Goal: Find specific page/section: Find specific page/section

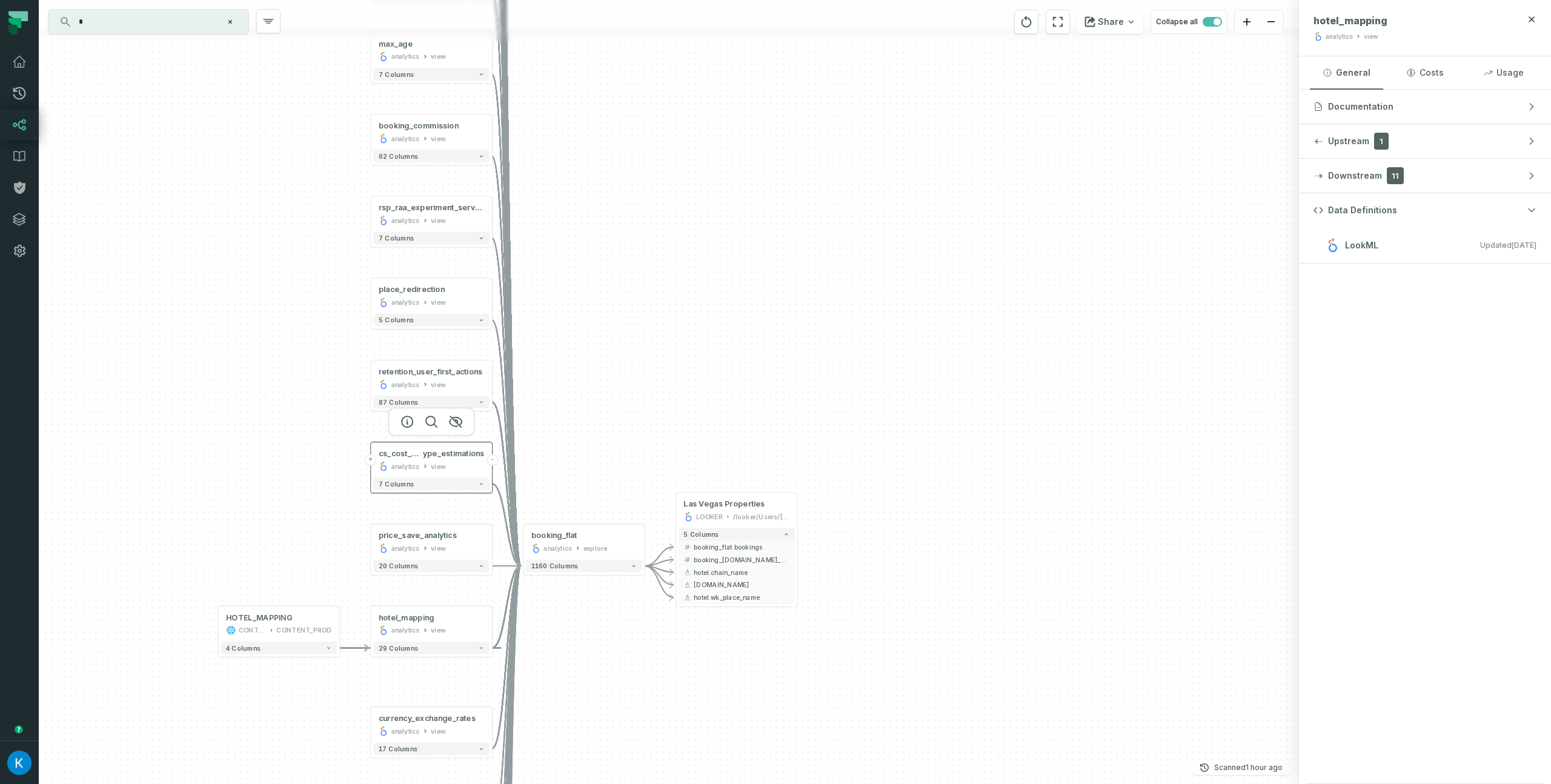
click at [434, 459] on div "cs_cost_protot ype_estimations analytics view" at bounding box center [431, 460] width 116 height 30
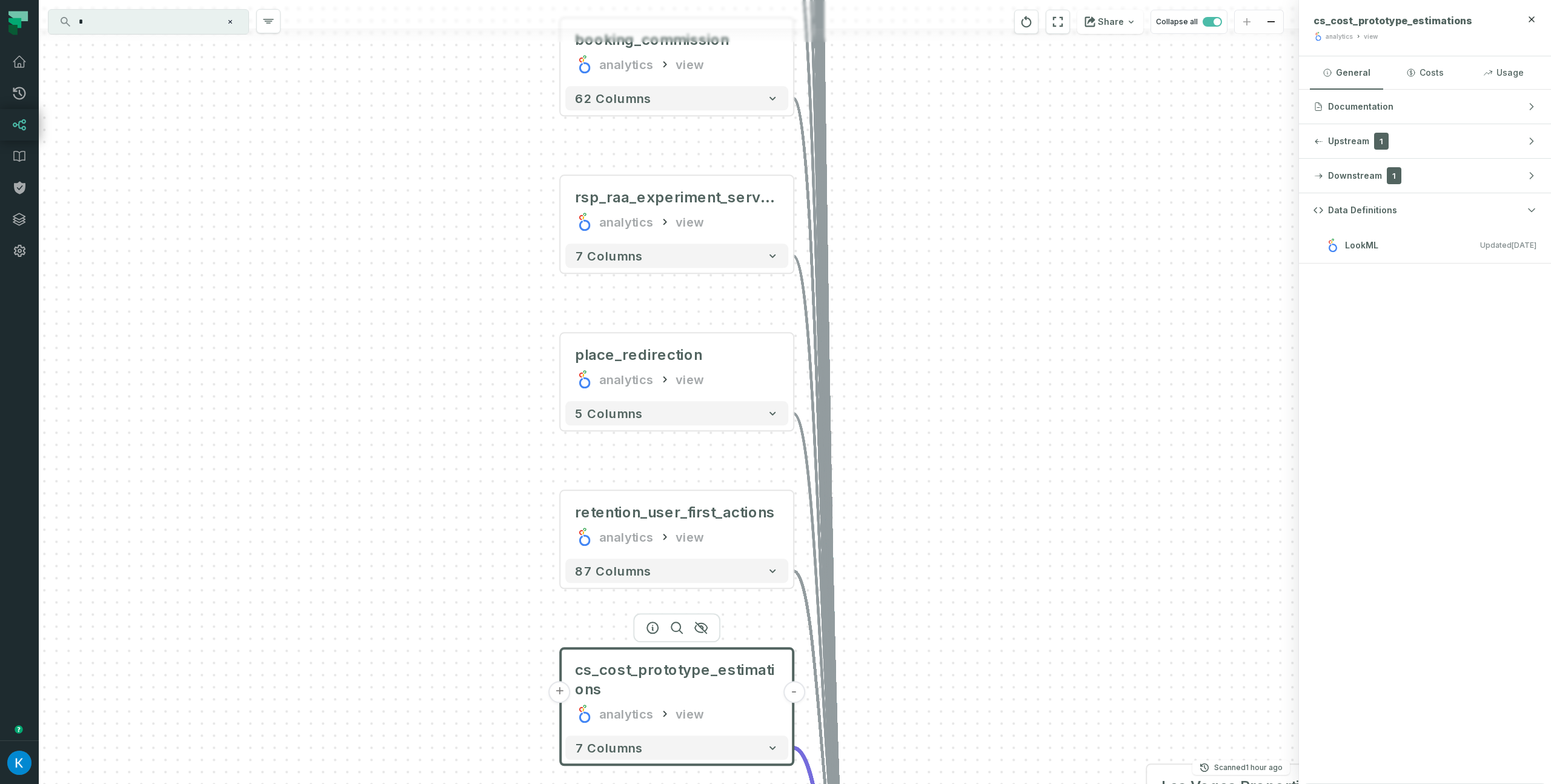
drag, startPoint x: 758, startPoint y: 439, endPoint x: 990, endPoint y: 627, distance: 298.6
click at [1020, 649] on div "HOTEL_MAPPING CONTENT CONTENT_PROD + 4 columns + booking_flat analytics view + …" at bounding box center [669, 392] width 1260 height 784
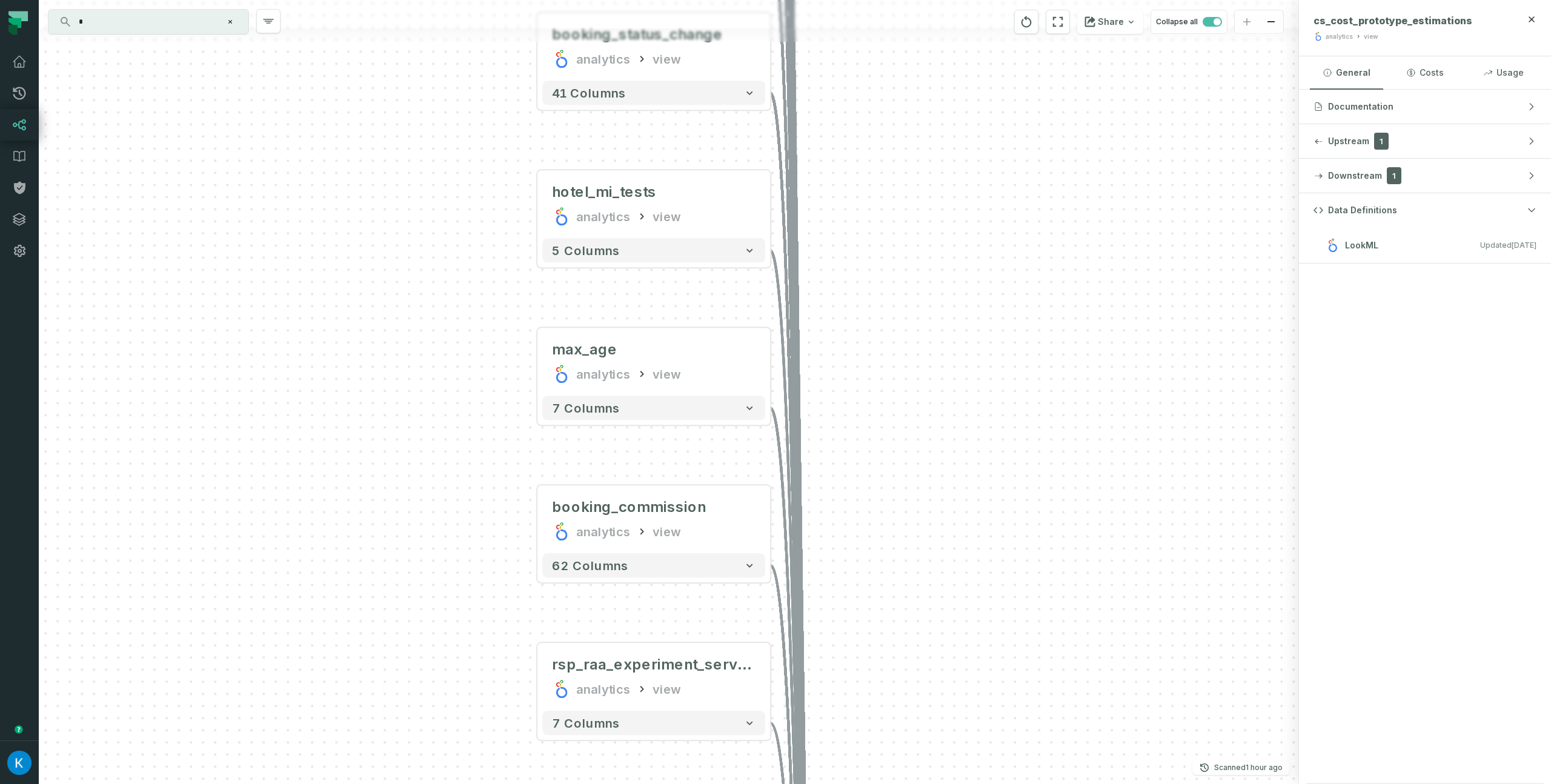
drag, startPoint x: 916, startPoint y: 207, endPoint x: 831, endPoint y: 602, distance: 404.0
click at [896, 622] on div "HOTEL_MAPPING CONTENT CONTENT_PROD + 4 columns + booking_flat analytics view + …" at bounding box center [669, 392] width 1260 height 784
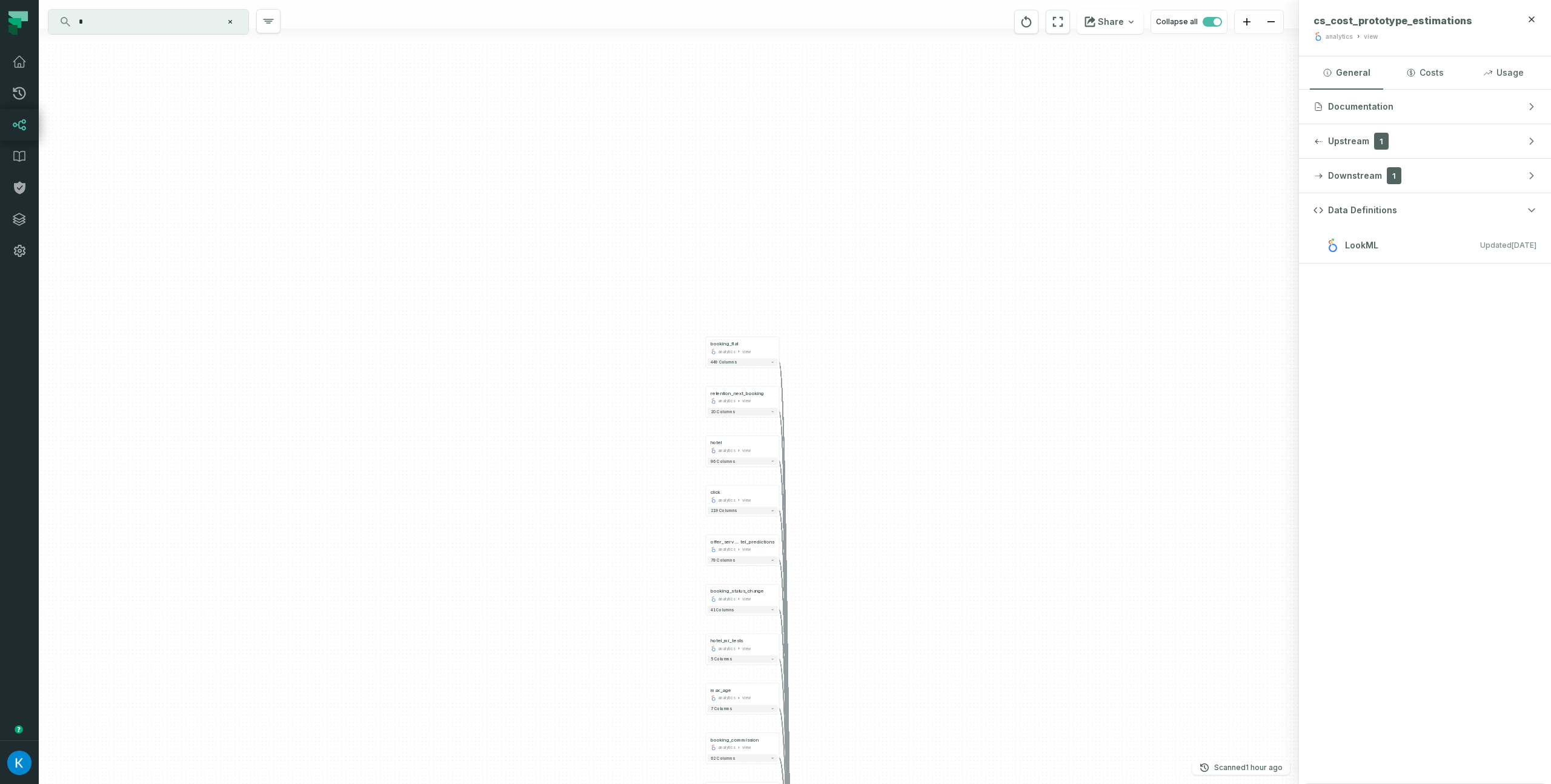
drag, startPoint x: 845, startPoint y: 372, endPoint x: 883, endPoint y: 534, distance: 166.4
click at [896, 546] on div "HOTEL_MAPPING CONTENT CONTENT_PROD + 4 columns + booking_flat analytics view + …" at bounding box center [669, 392] width 1260 height 784
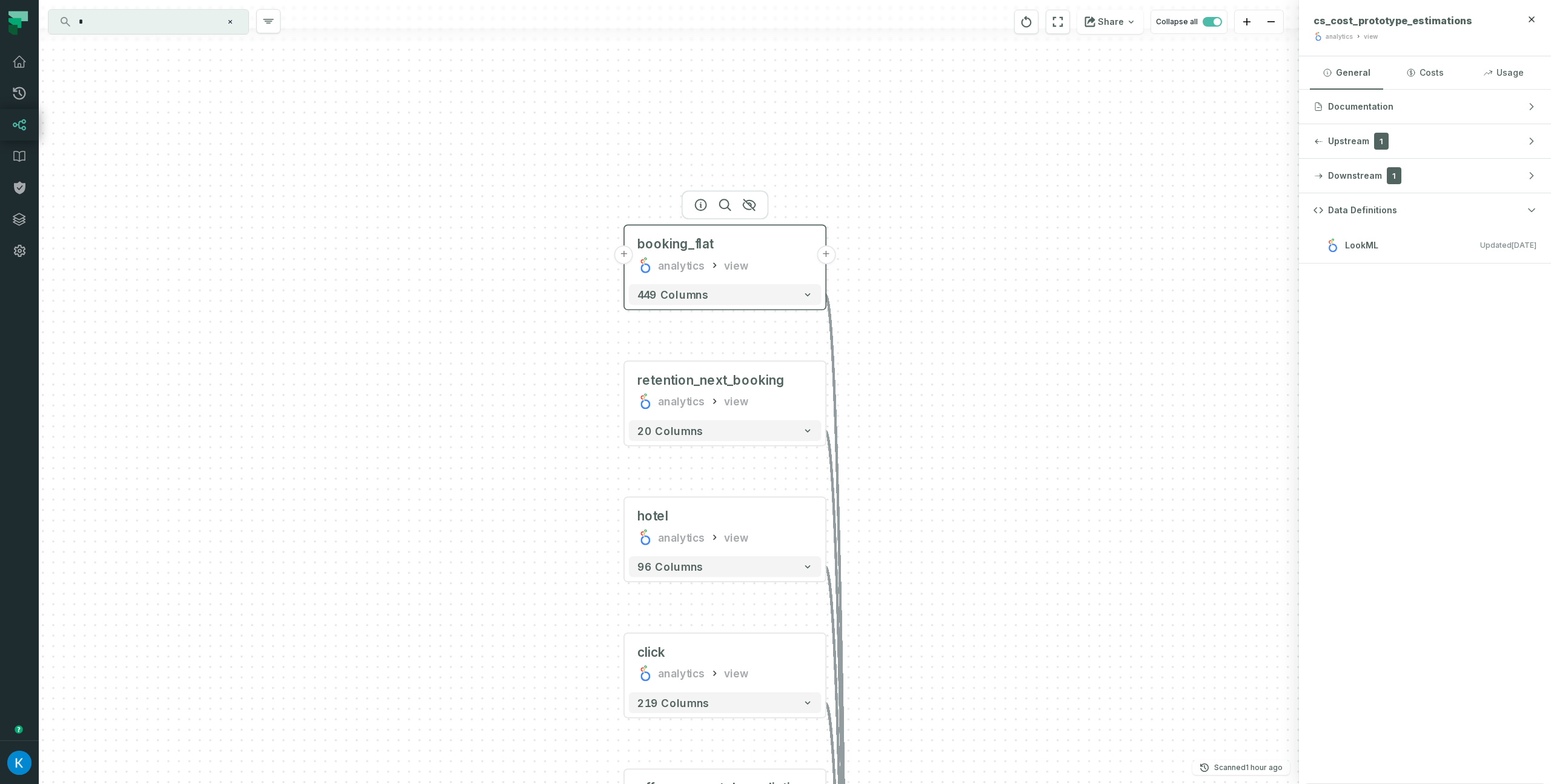
click at [739, 265] on div "view" at bounding box center [736, 265] width 24 height 17
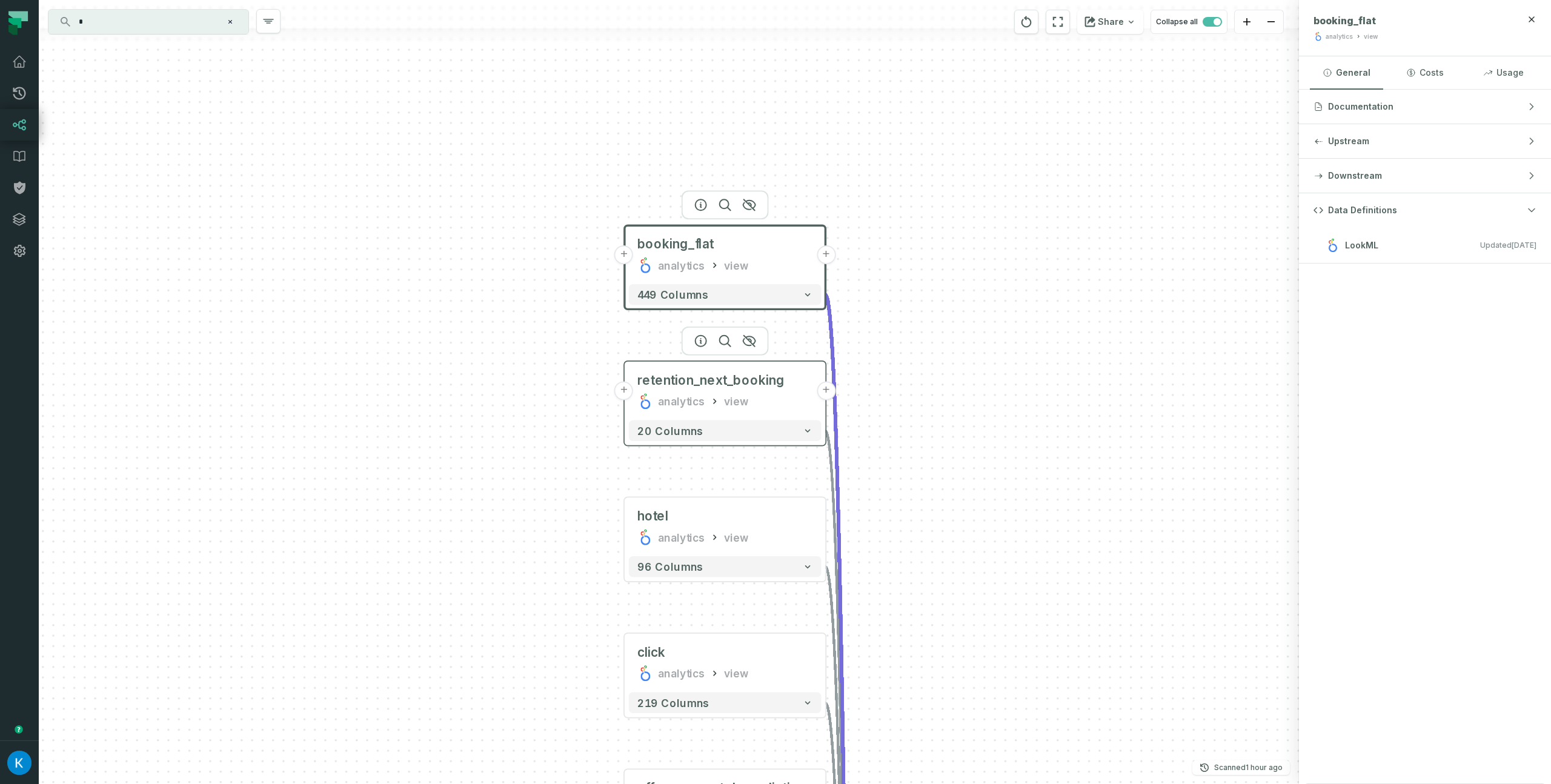
click at [719, 400] on div "analytics view" at bounding box center [725, 401] width 176 height 17
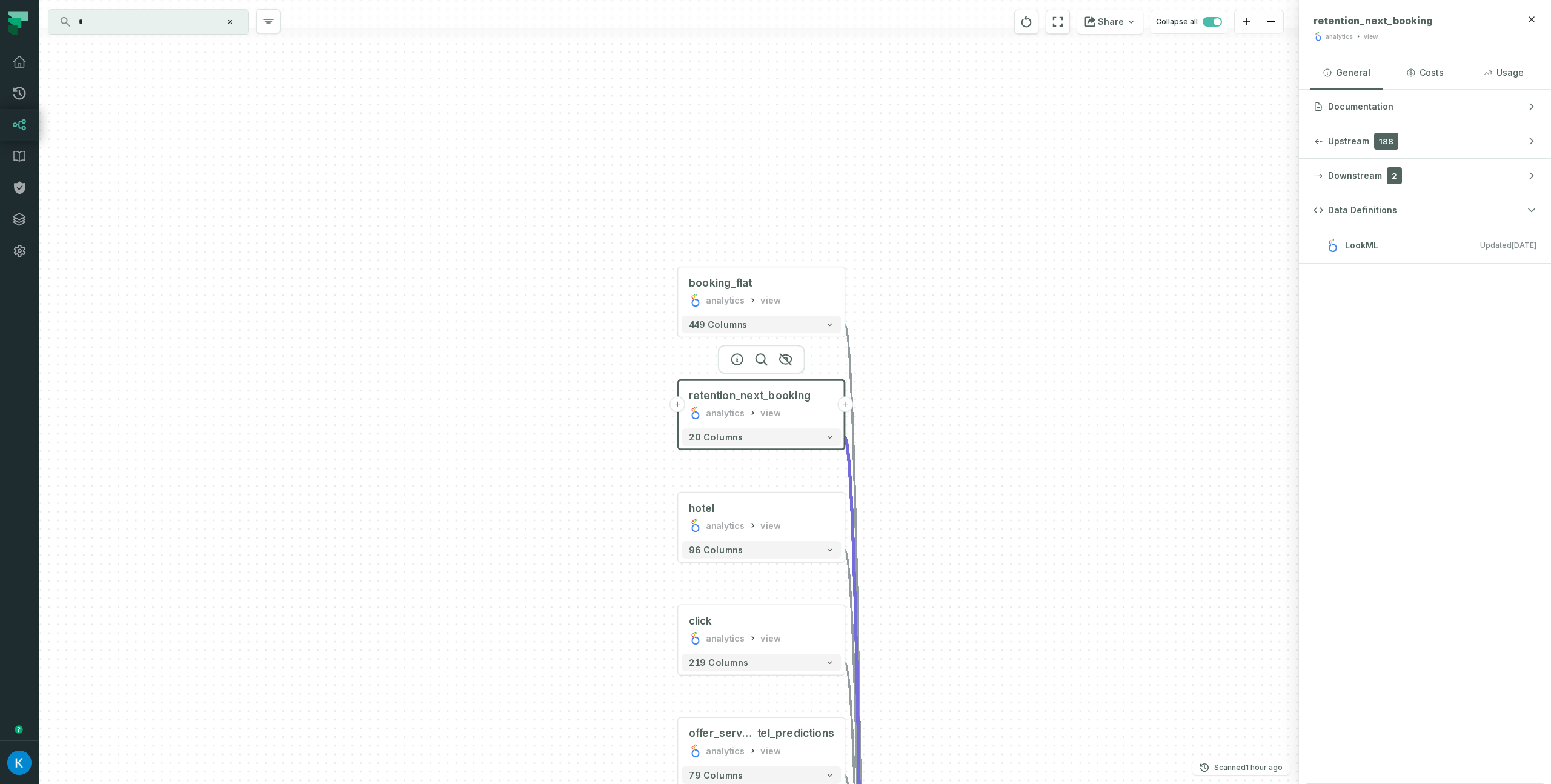
drag, startPoint x: 960, startPoint y: 587, endPoint x: 967, endPoint y: 61, distance: 526.0
click at [969, 64] on div "HOTEL_MAPPING CONTENT CONTENT_PROD + 4 columns + booking_flat analytics view + …" at bounding box center [669, 392] width 1260 height 784
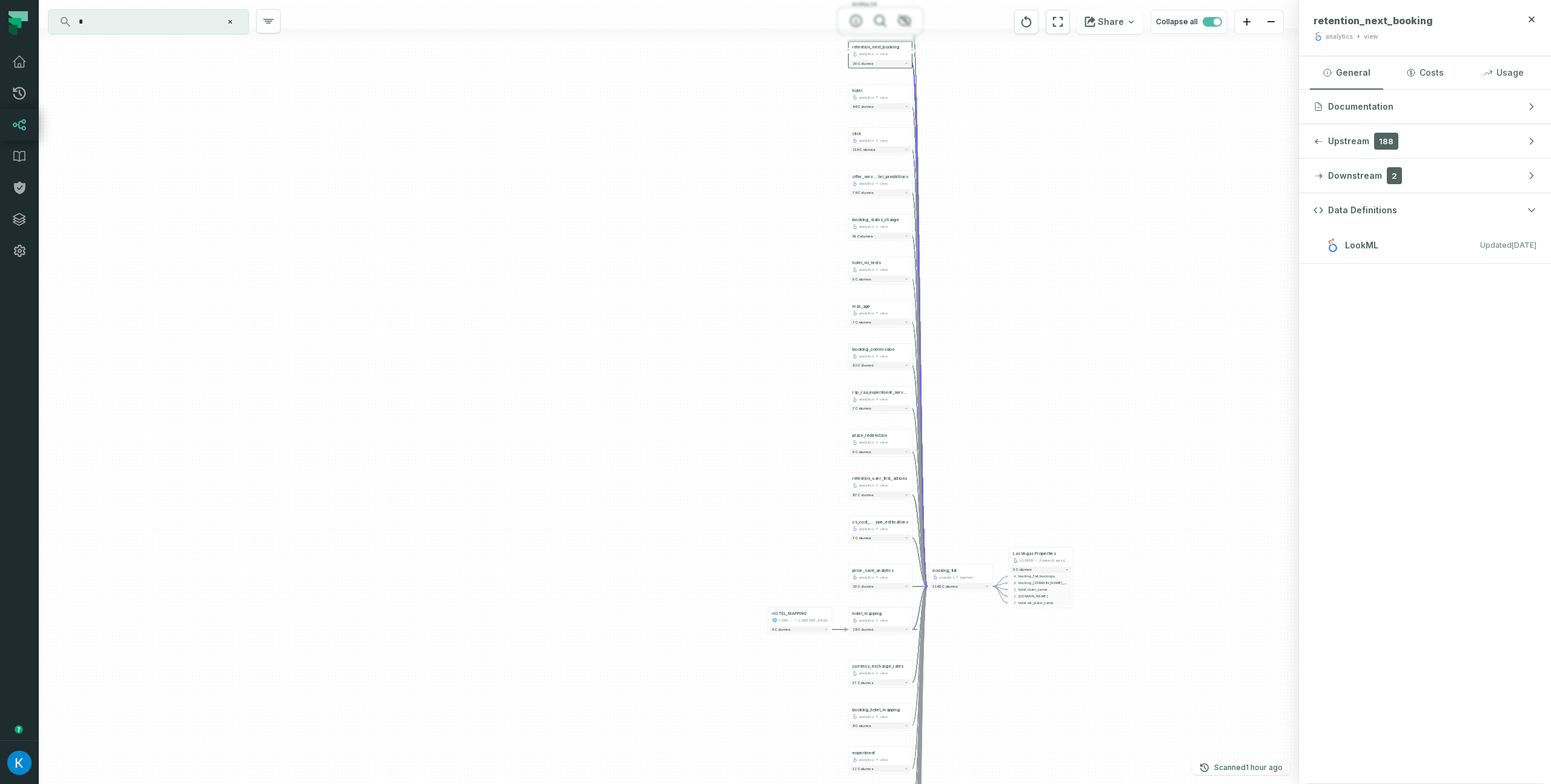
drag, startPoint x: 994, startPoint y: 550, endPoint x: 959, endPoint y: 98, distance: 453.4
click at [962, 92] on div "HOTEL_MAPPING CONTENT CONTENT_PROD + 4 columns + booking_flat analytics view + …" at bounding box center [669, 392] width 1260 height 784
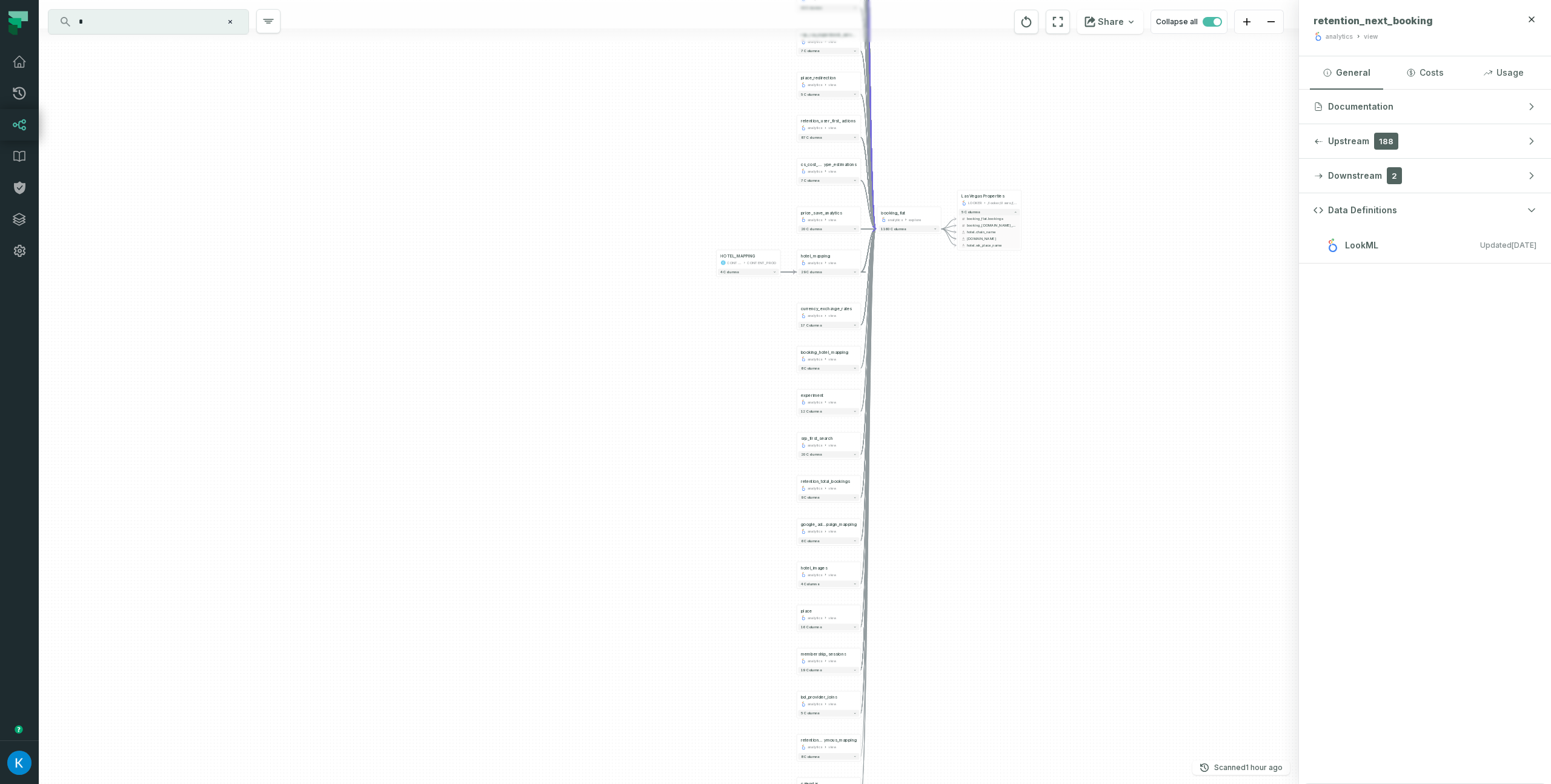
drag, startPoint x: 896, startPoint y: 379, endPoint x: 888, endPoint y: 301, distance: 78.4
click at [895, 306] on div "HOTEL_MAPPING CONTENT CONTENT_PROD + 4 columns + booking_flat analytics view + …" at bounding box center [669, 392] width 1260 height 784
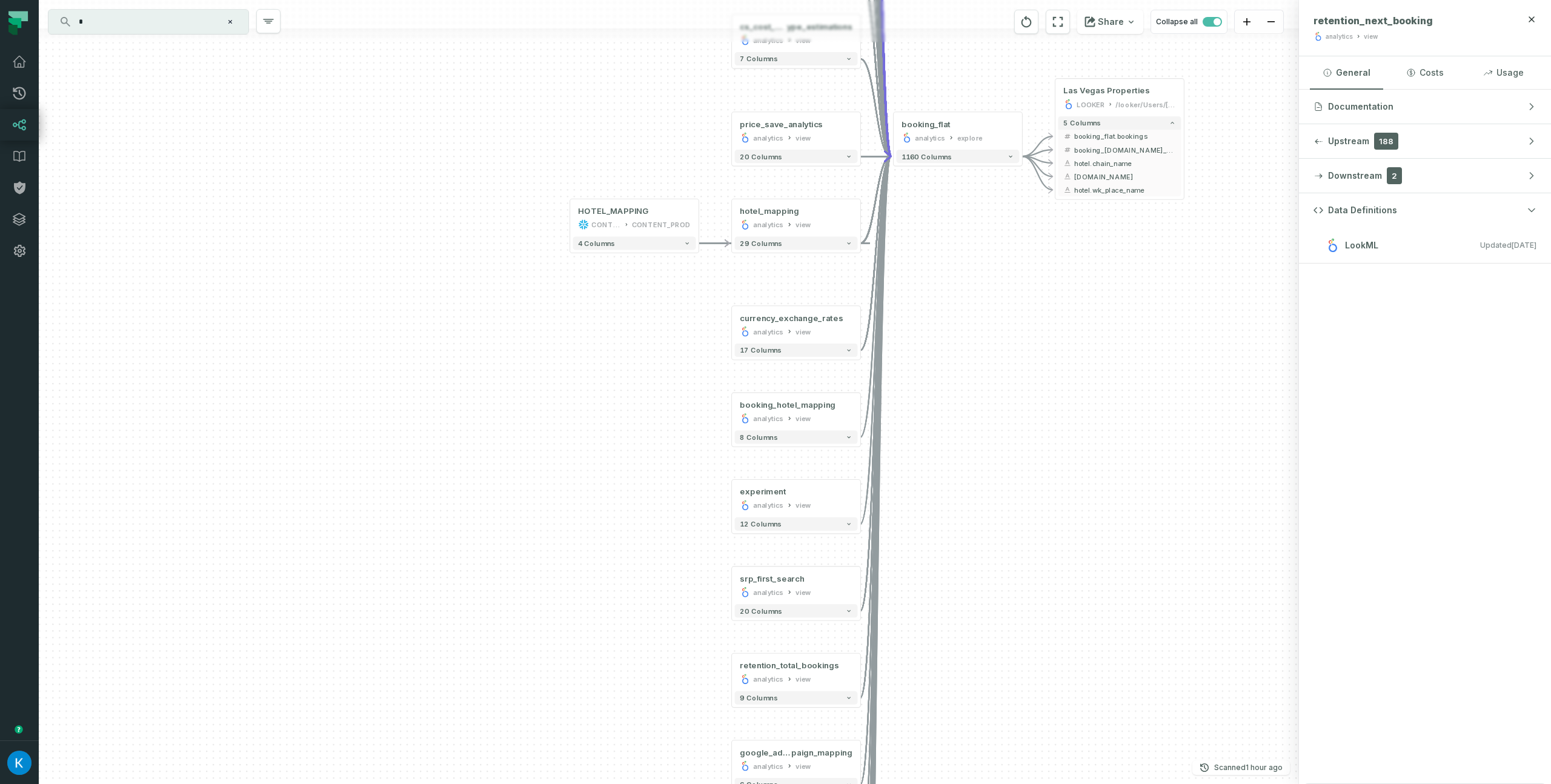
drag, startPoint x: 995, startPoint y: 360, endPoint x: 1015, endPoint y: 8, distance: 352.6
click at [1020, 0] on div "HOTEL_MAPPING CONTENT CONTENT_PROD + 4 columns + booking_flat analytics view + …" at bounding box center [669, 392] width 1260 height 784
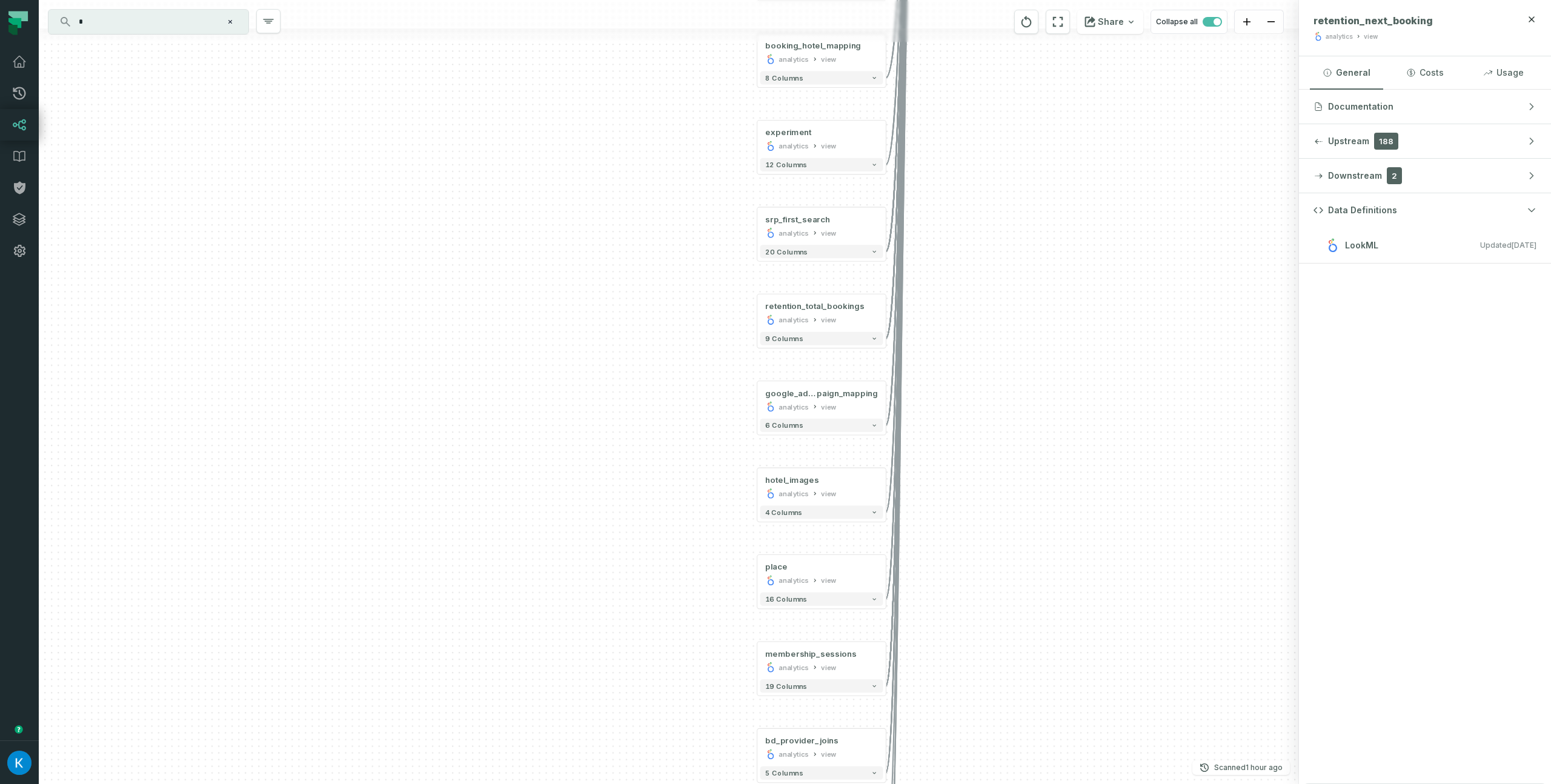
drag, startPoint x: 1020, startPoint y: 335, endPoint x: 979, endPoint y: 96, distance: 242.5
click at [979, 91] on div "HOTEL_MAPPING CONTENT CONTENT_PROD + 4 columns + booking_flat analytics view + …" at bounding box center [669, 392] width 1260 height 784
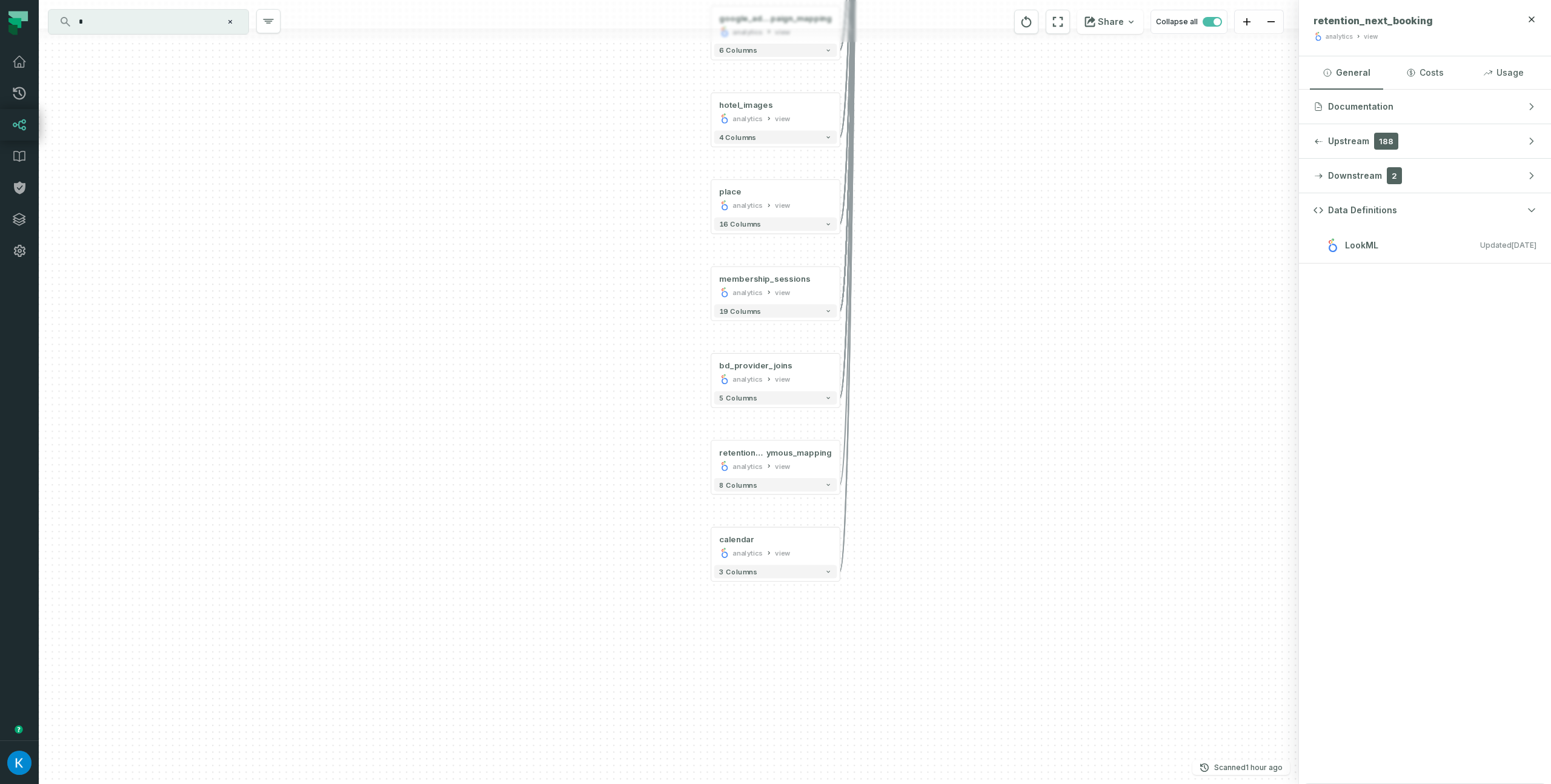
drag, startPoint x: 967, startPoint y: 170, endPoint x: 956, endPoint y: 64, distance: 106.6
click at [956, 43] on div "HOTEL_MAPPING CONTENT CONTENT_PROD + 4 columns + booking_flat analytics view + …" at bounding box center [669, 392] width 1260 height 784
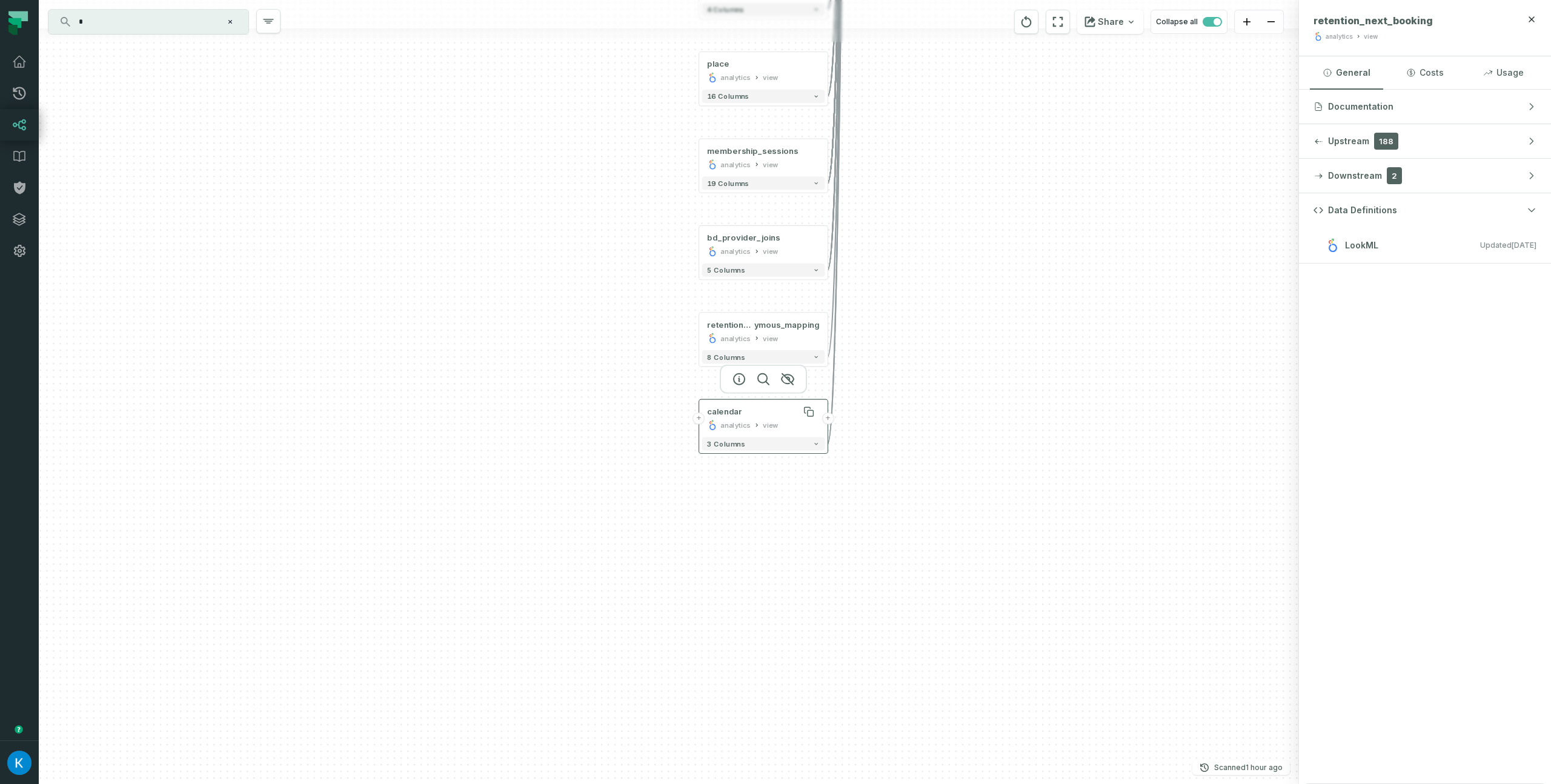
click at [751, 407] on div "calendar" at bounding box center [762, 412] width 112 height 11
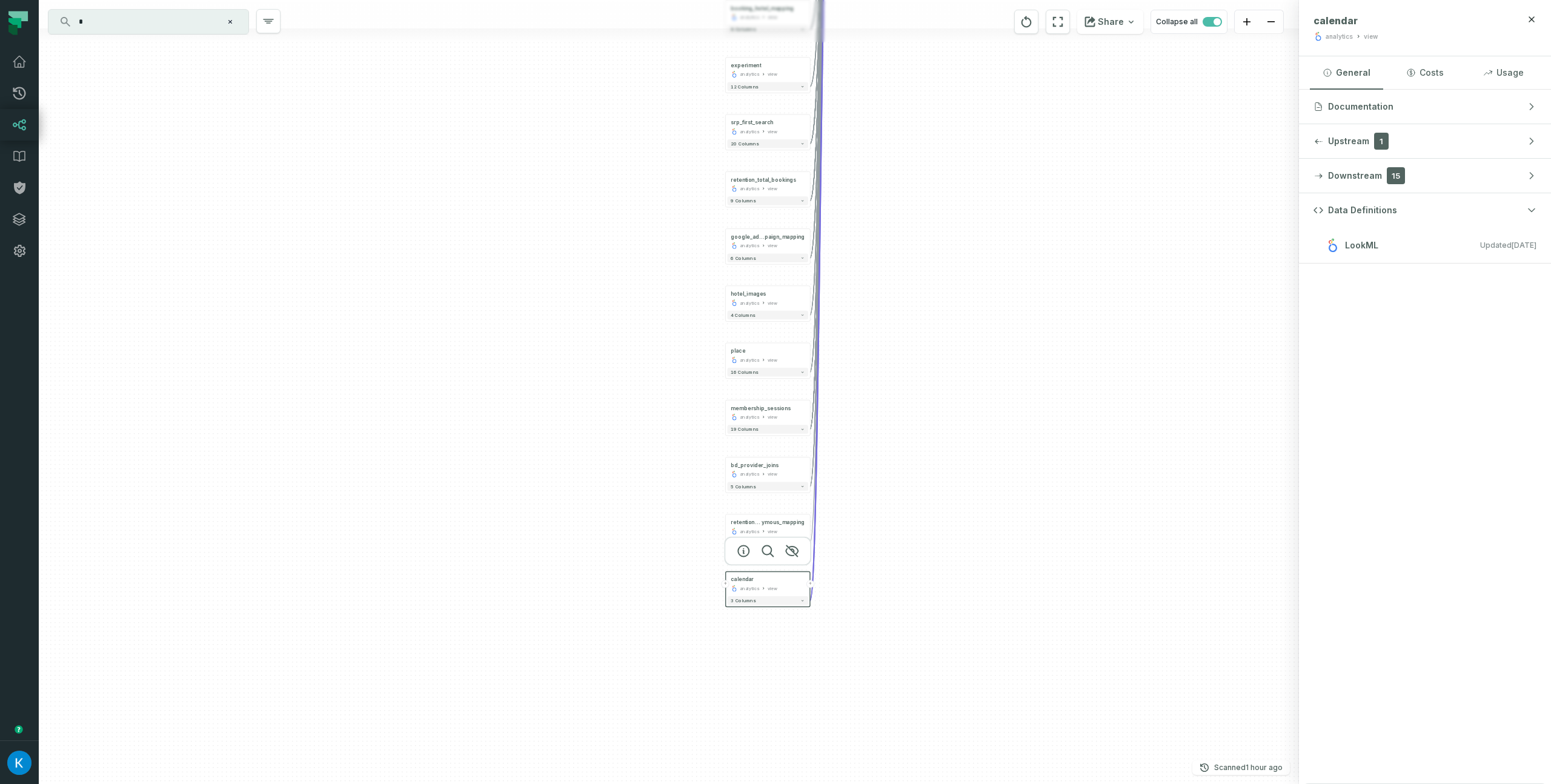
drag, startPoint x: 935, startPoint y: 392, endPoint x: 963, endPoint y: 578, distance: 188.1
click at [963, 575] on div "HOTEL_MAPPING CONTENT CONTENT_PROD + 4 columns + booking_flat analytics view + …" at bounding box center [669, 392] width 1260 height 784
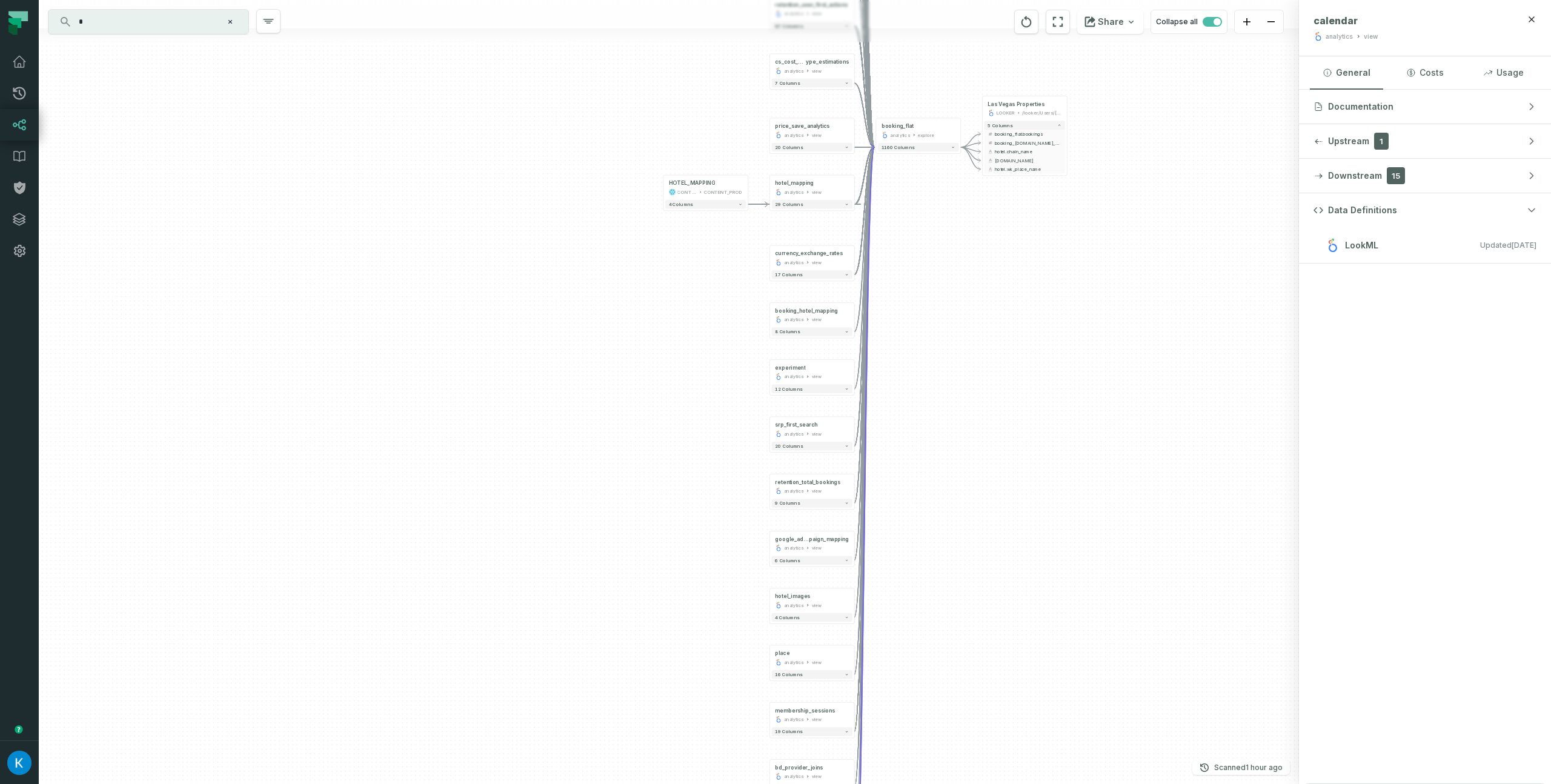
drag, startPoint x: 940, startPoint y: 414, endPoint x: 937, endPoint y: 476, distance: 62.1
click at [941, 487] on div "HOTEL_MAPPING CONTENT CONTENT_PROD + 4 columns + booking_flat analytics view + …" at bounding box center [669, 392] width 1260 height 784
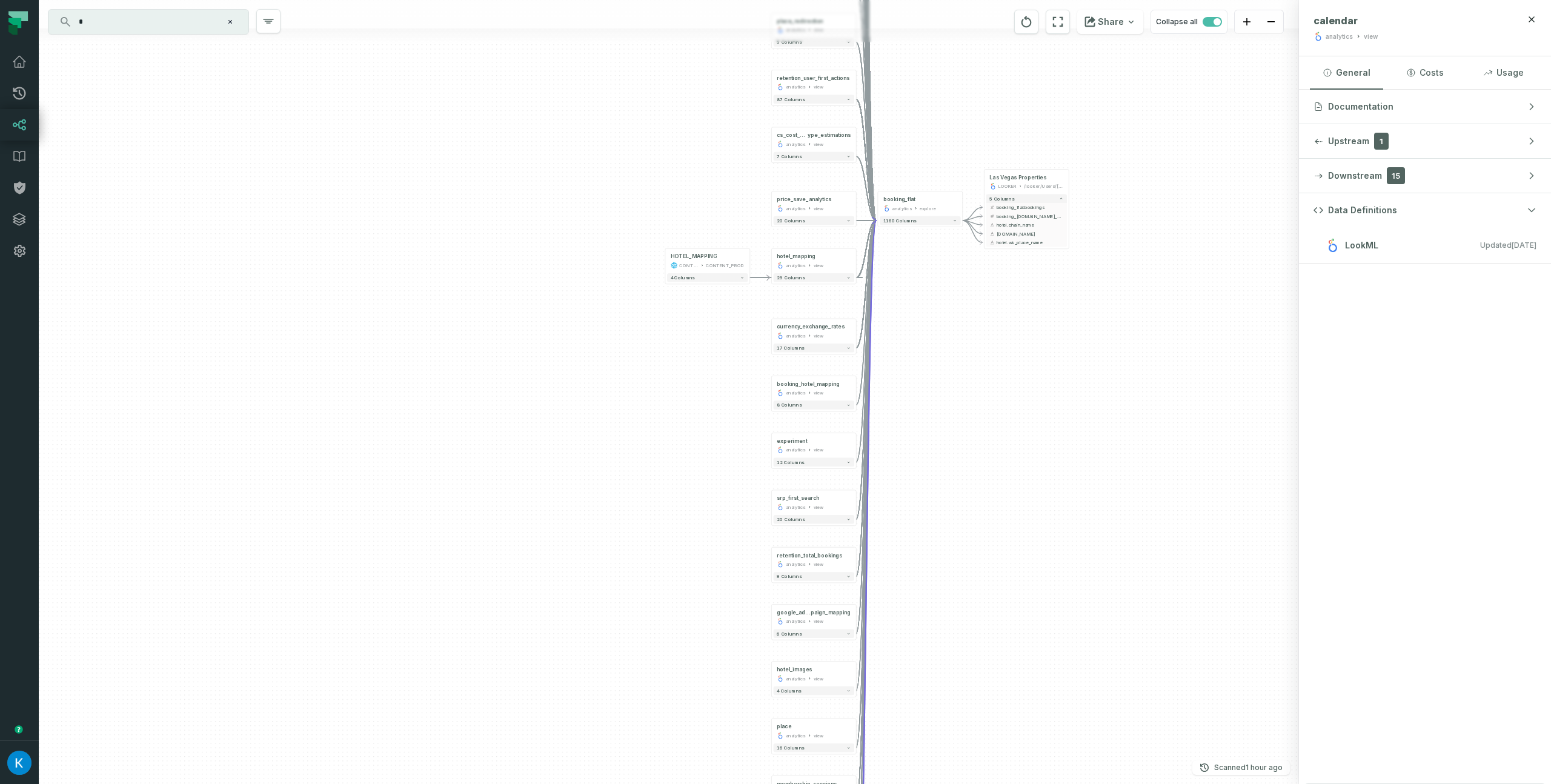
click at [920, 476] on div "HOTEL_MAPPING CONTENT CONTENT_PROD + 4 columns + booking_flat analytics view + …" at bounding box center [669, 392] width 1260 height 784
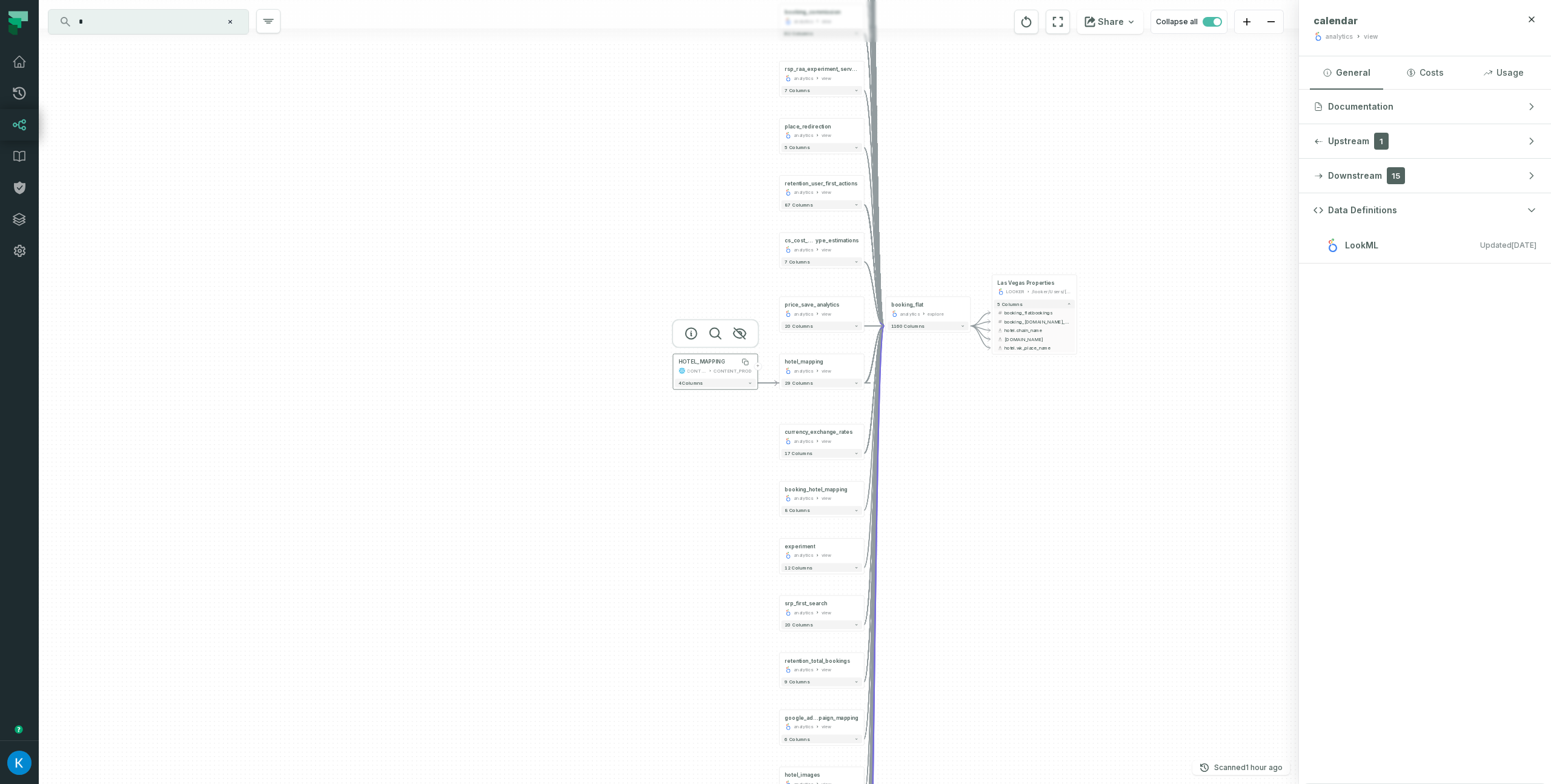
click at [700, 364] on div "HOTEL_MAPPING" at bounding box center [701, 362] width 46 height 7
click at [956, 419] on div "HOTEL_MAPPING CONTENT CONTENT_PROD + 4 columns + booking_flat analytics view + …" at bounding box center [669, 392] width 1260 height 784
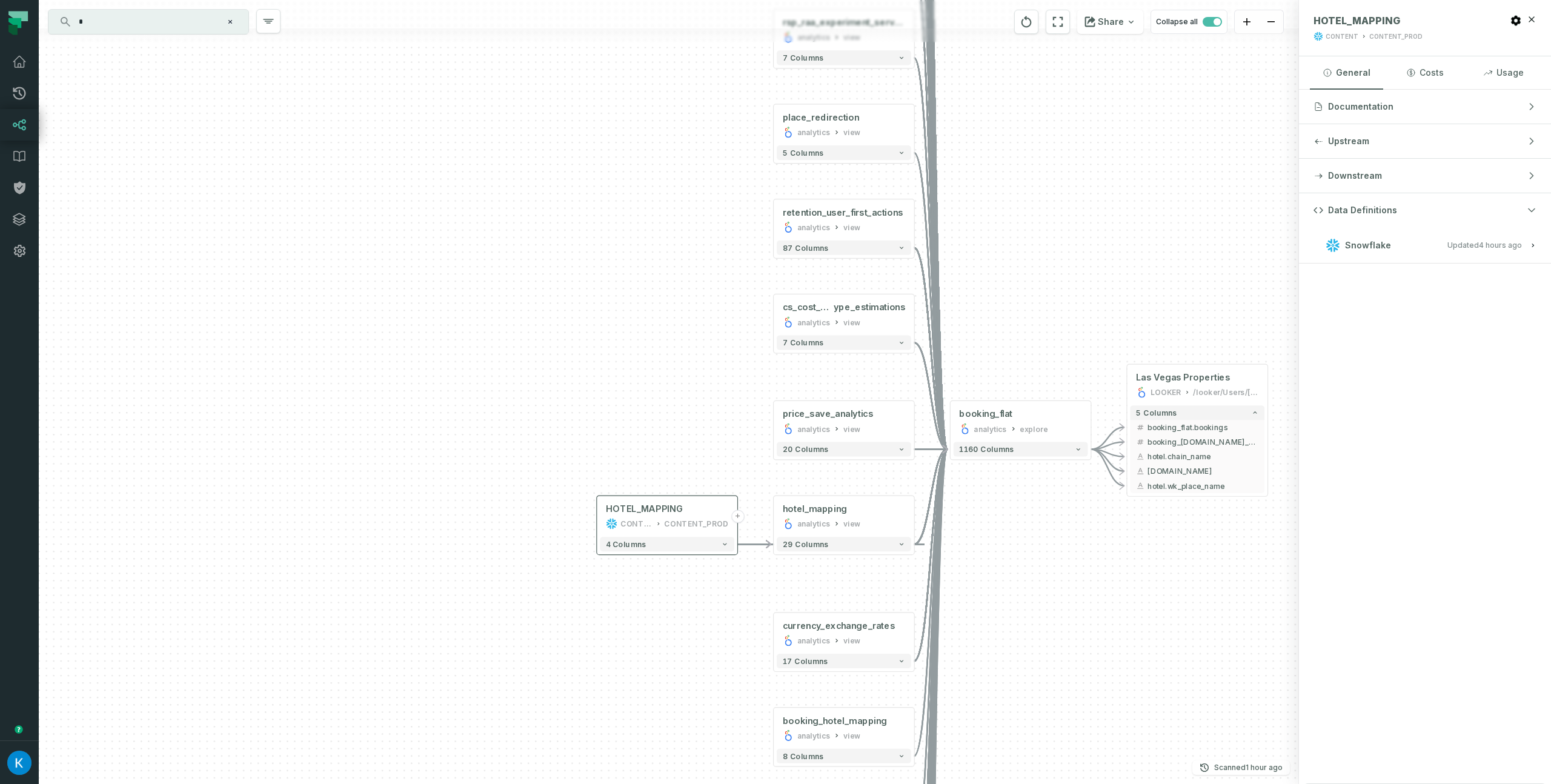
drag, startPoint x: 948, startPoint y: 415, endPoint x: 1075, endPoint y: 551, distance: 186.1
click at [1075, 551] on div "HOTEL_MAPPING CONTENT CONTENT_PROD + 4 columns + booking_flat analytics view + …" at bounding box center [669, 392] width 1260 height 784
click at [127, 18] on input "*" at bounding box center [147, 22] width 151 height 20
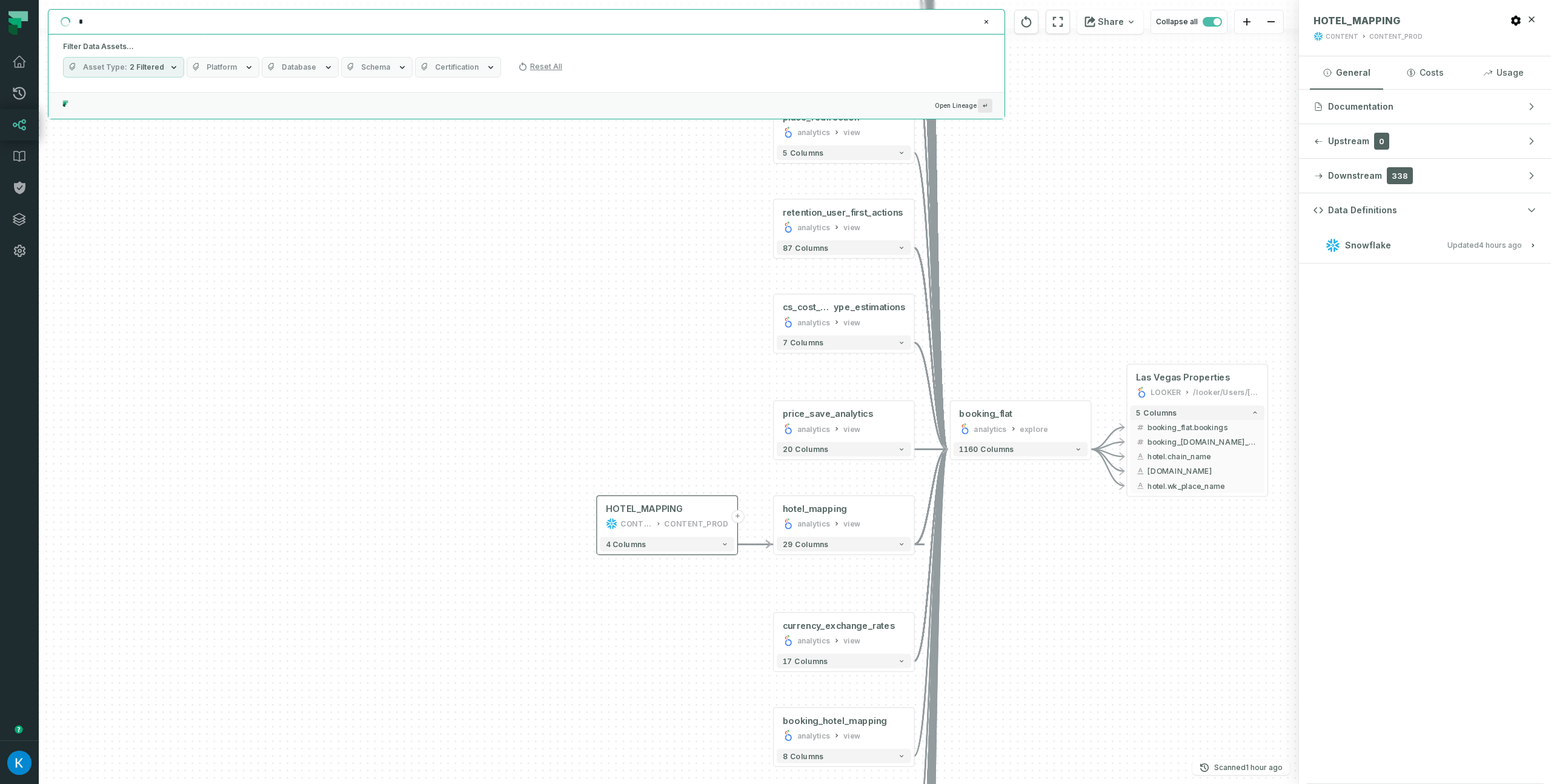
drag, startPoint x: 133, startPoint y: 22, endPoint x: 22, endPoint y: 5, distance: 112.3
click at [22, 5] on body "Merge Requests Dashboard Lineage Data Catalog Policies Integrations Settings Ko…" at bounding box center [776, 392] width 1551 height 784
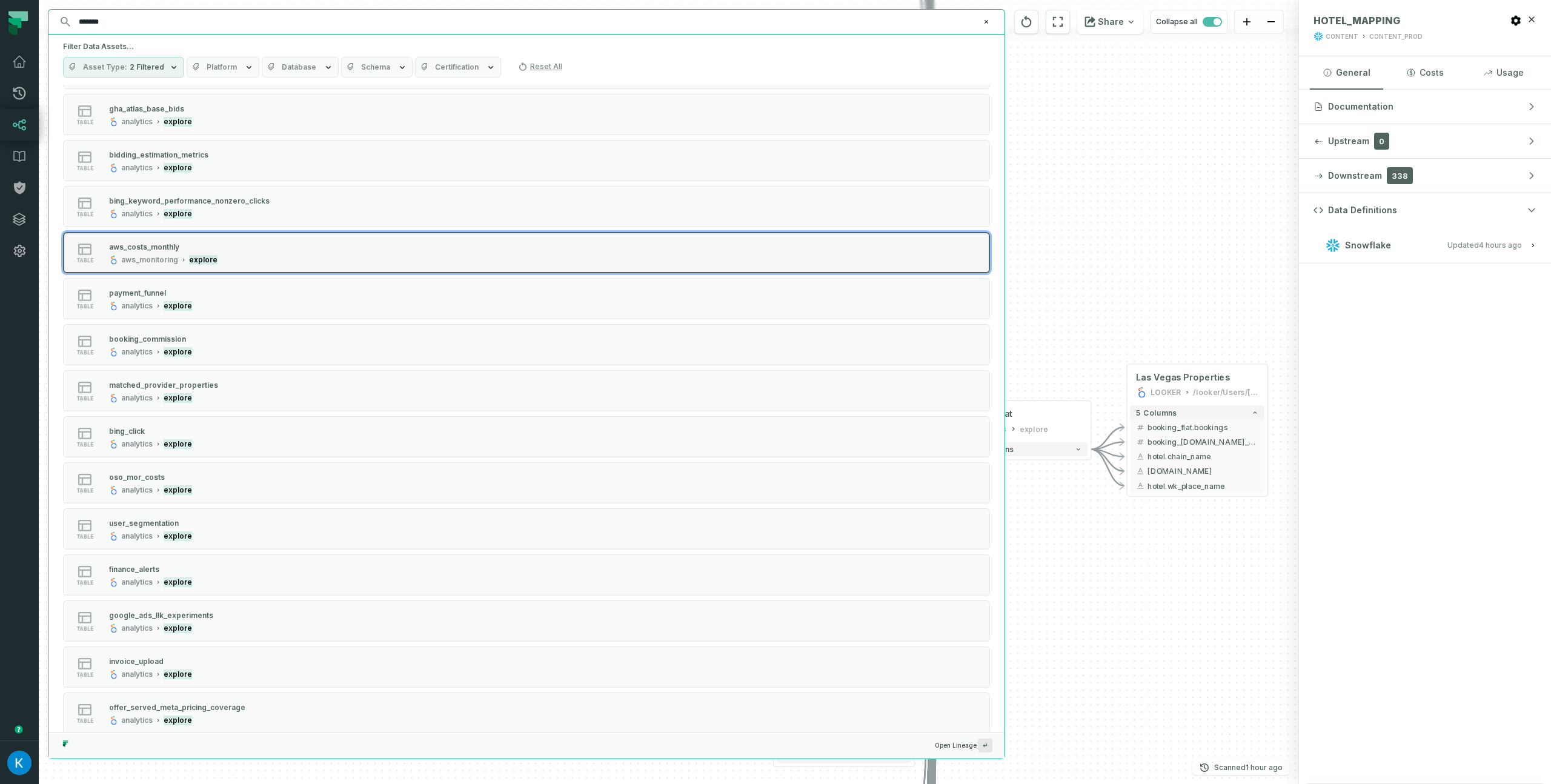
scroll to position [3652, 0]
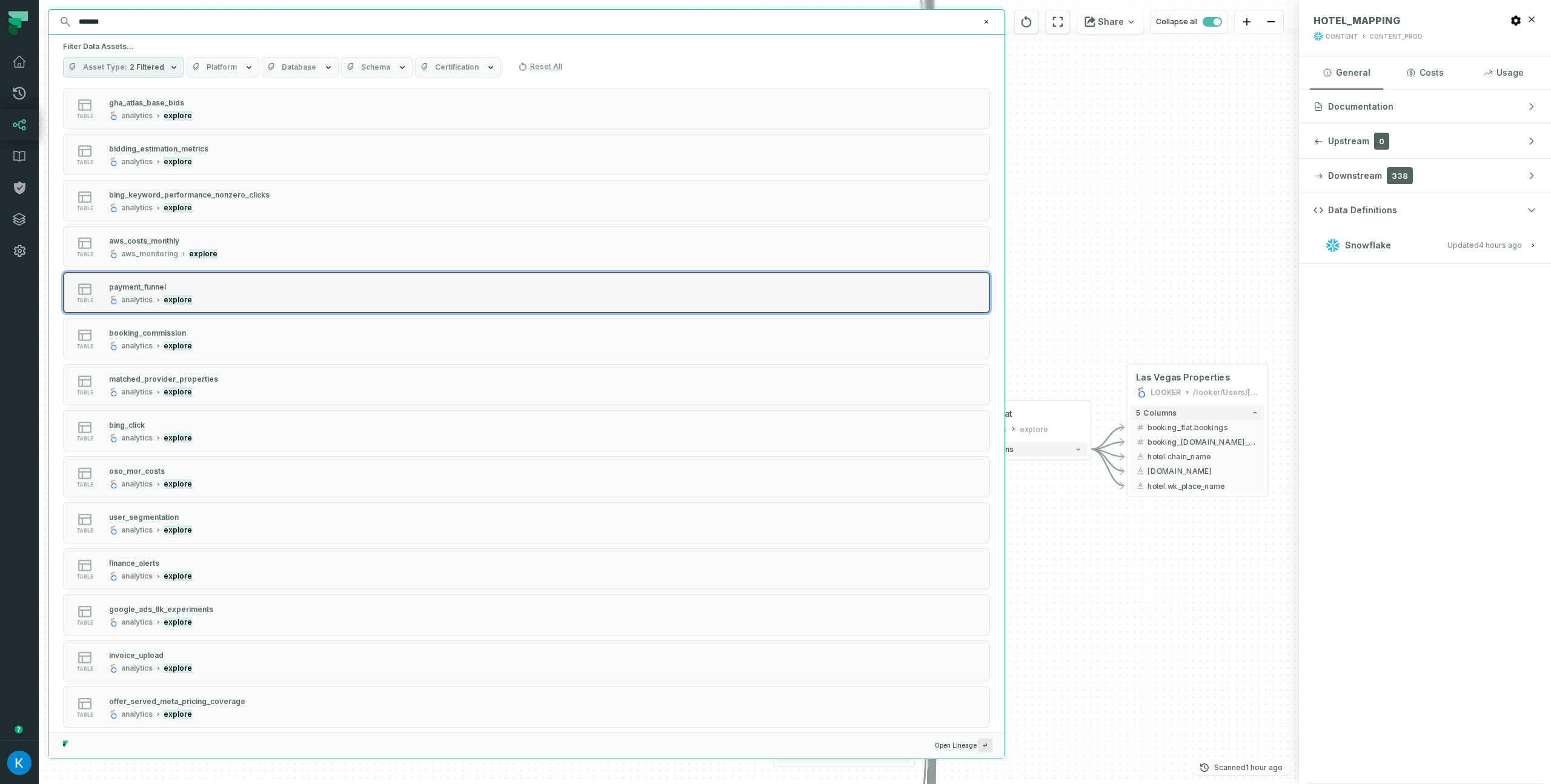
type input "*******"
click at [154, 286] on div "payment_funnel" at bounding box center [137, 287] width 57 height 9
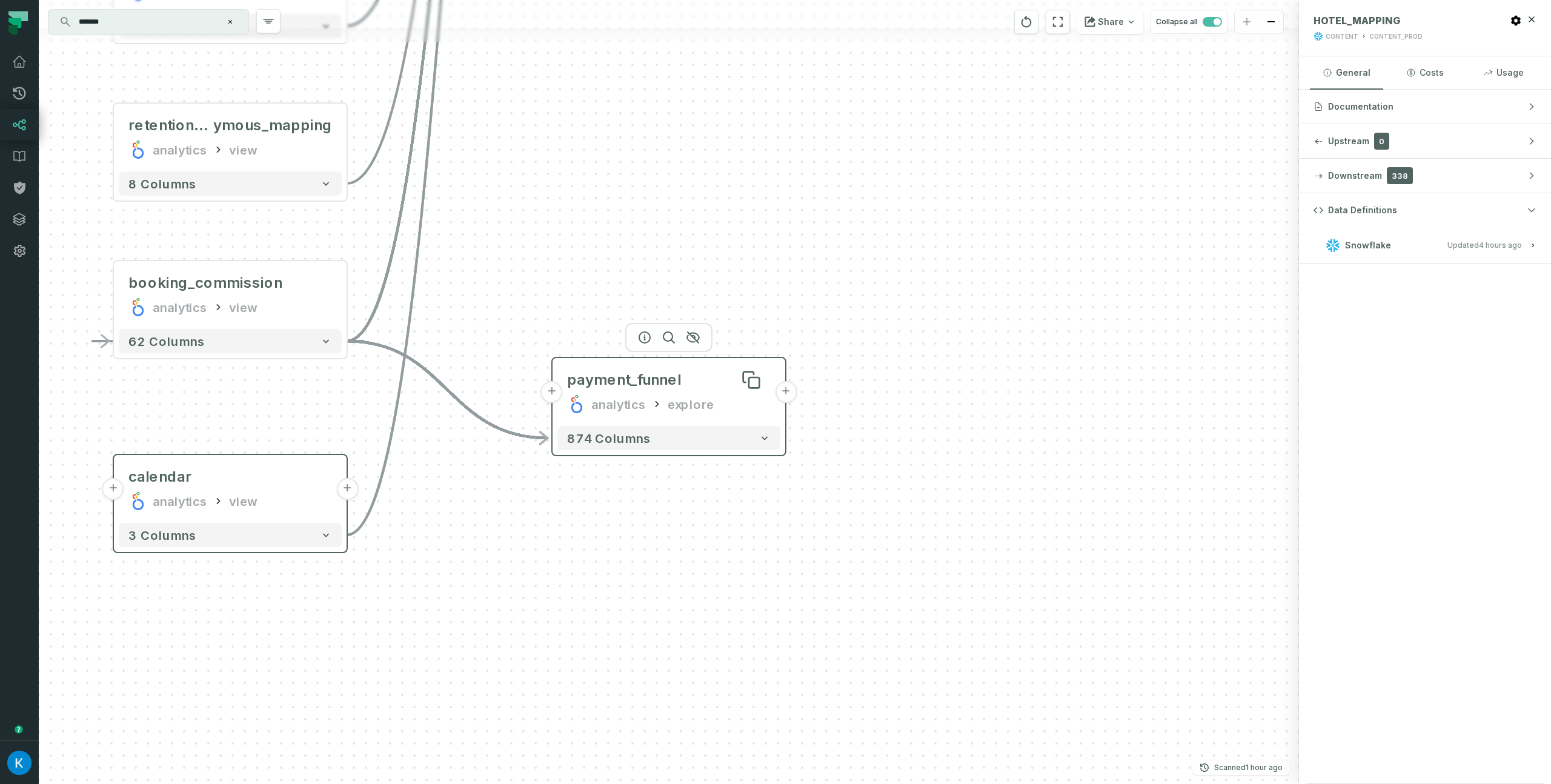
click at [642, 384] on div "payment_funnel" at bounding box center [624, 380] width 114 height 20
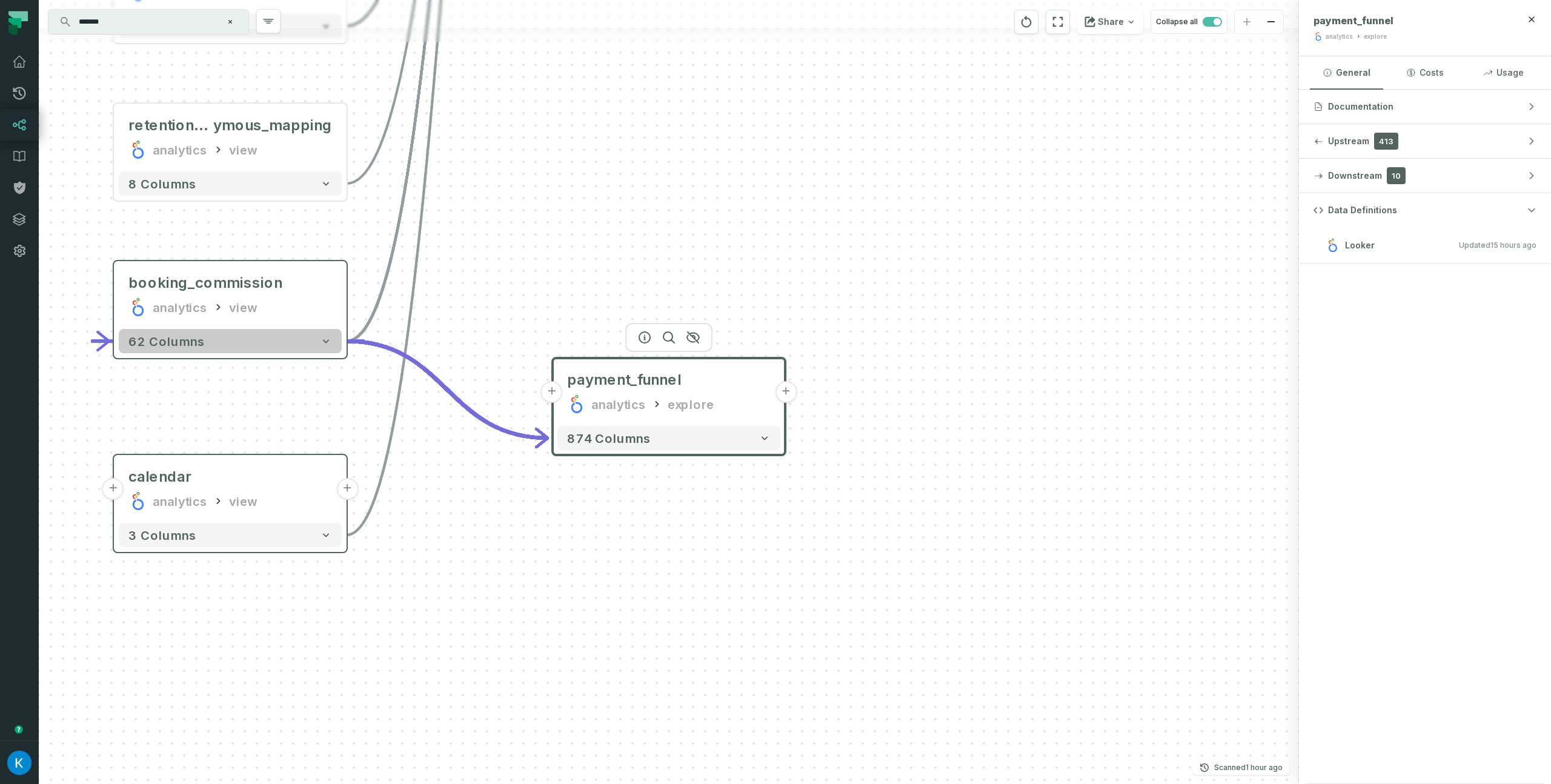
click at [317, 348] on button "62 columns" at bounding box center [230, 341] width 223 height 24
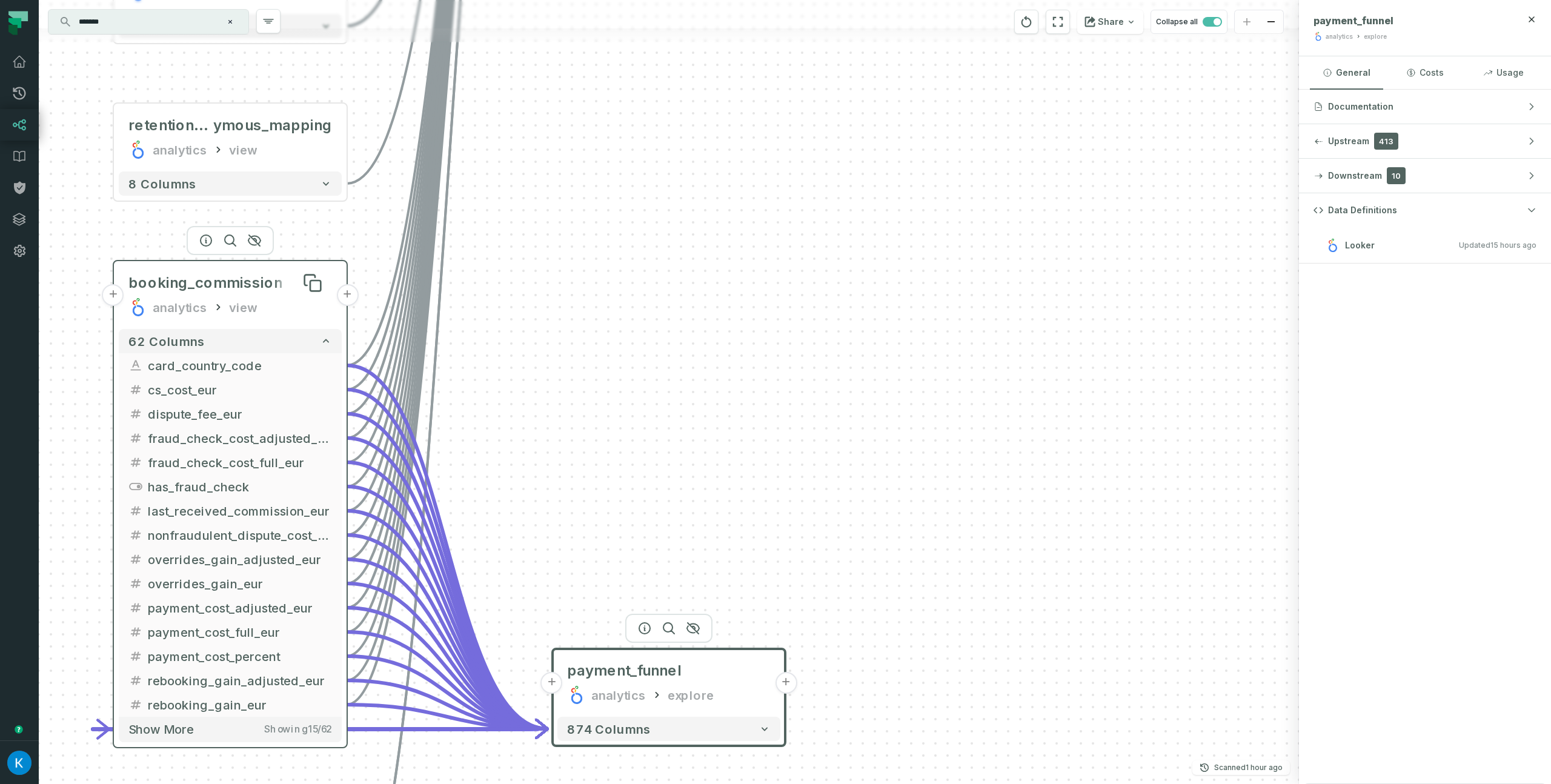
click at [231, 286] on span "booking_commission" at bounding box center [205, 283] width 154 height 20
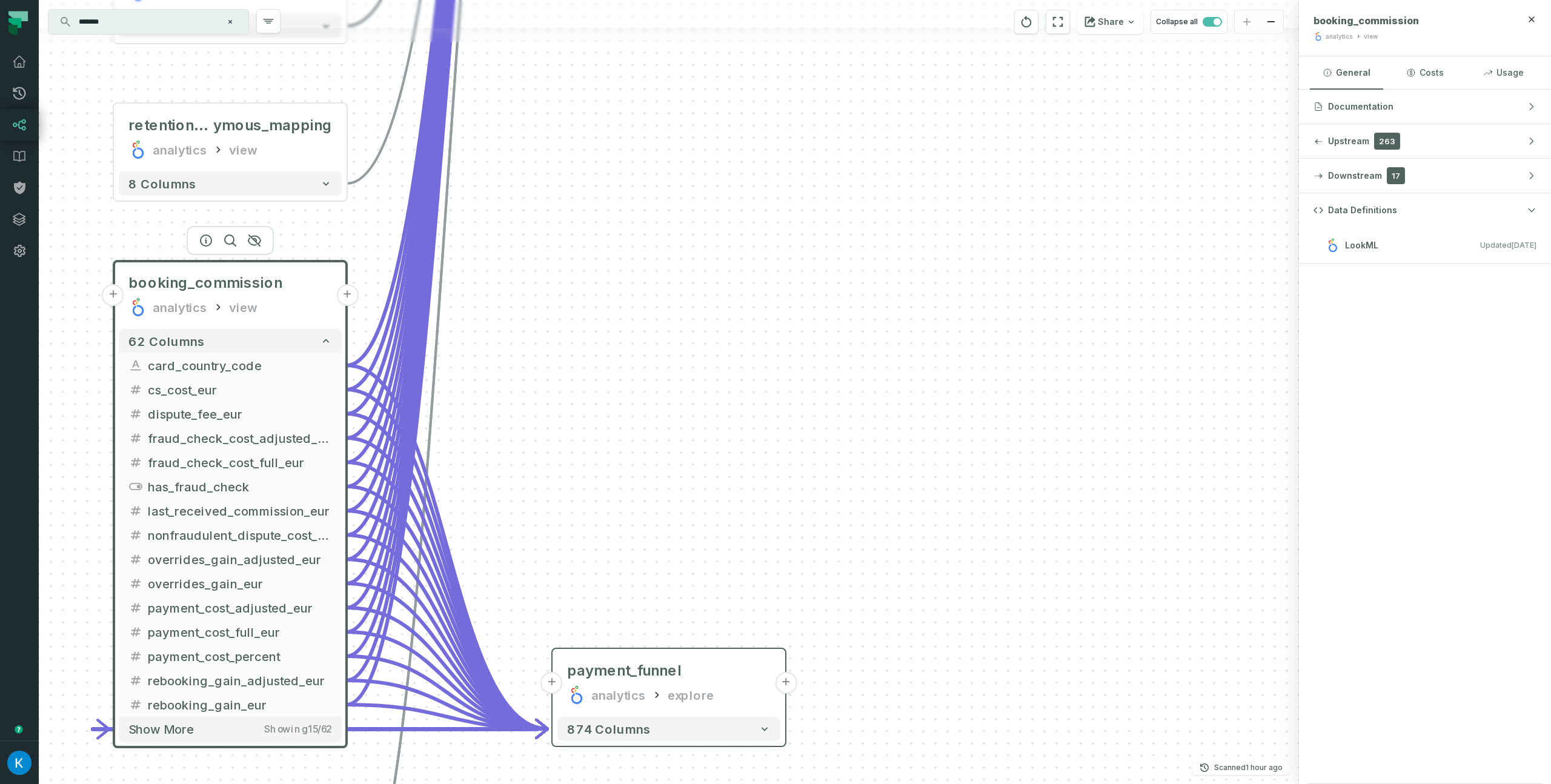
click at [746, 289] on div "HOTEL_MAPPING CONTENT CONTENT_PROD + 4 columns + booking_flat analytics view + …" at bounding box center [669, 392] width 1260 height 784
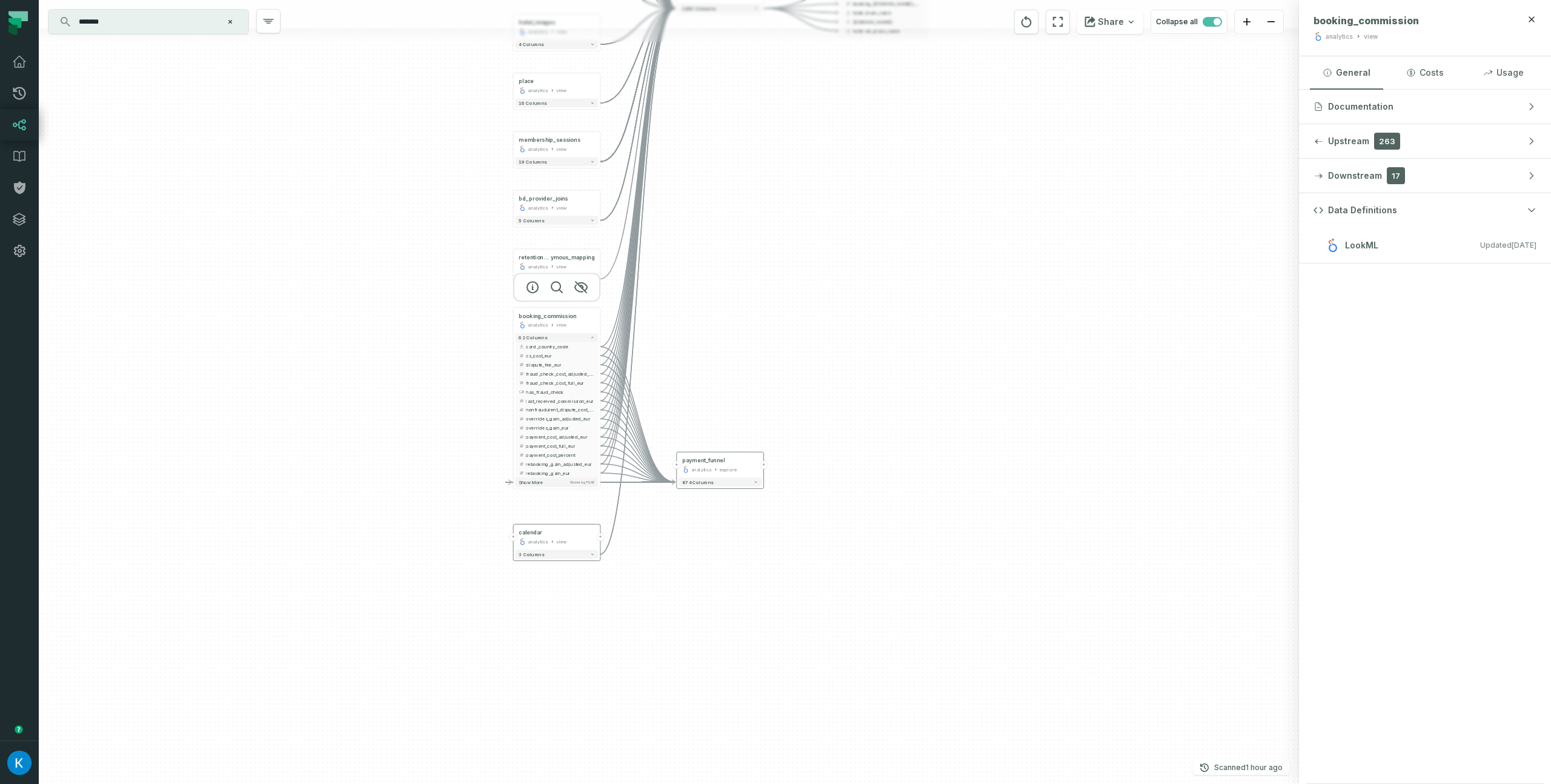
click at [549, 302] on div at bounding box center [556, 287] width 87 height 29
click at [551, 317] on span "booking_commission" at bounding box center [548, 316] width 58 height 7
click at [1013, 333] on div "HOTEL_MAPPING CONTENT CONTENT_PROD + 4 columns + booking_flat analytics view + …" at bounding box center [669, 392] width 1260 height 784
click at [553, 322] on div "analytics view" at bounding box center [557, 324] width 76 height 7
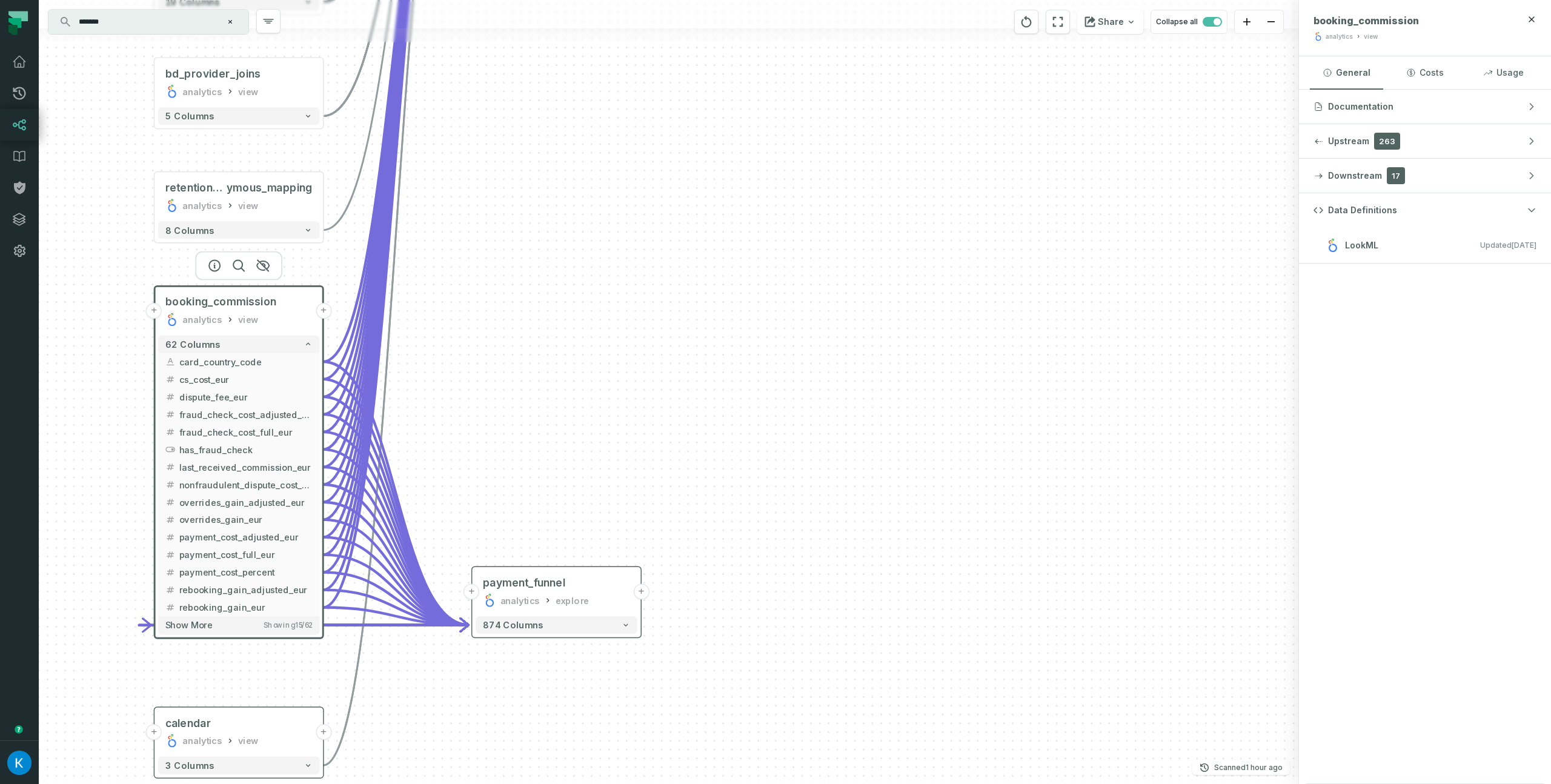
drag, startPoint x: 715, startPoint y: 303, endPoint x: 969, endPoint y: 461, distance: 299.1
click at [970, 464] on div "HOTEL_MAPPING CONTENT CONTENT_PROD + 4 columns + booking_flat analytics view + …" at bounding box center [669, 392] width 1260 height 784
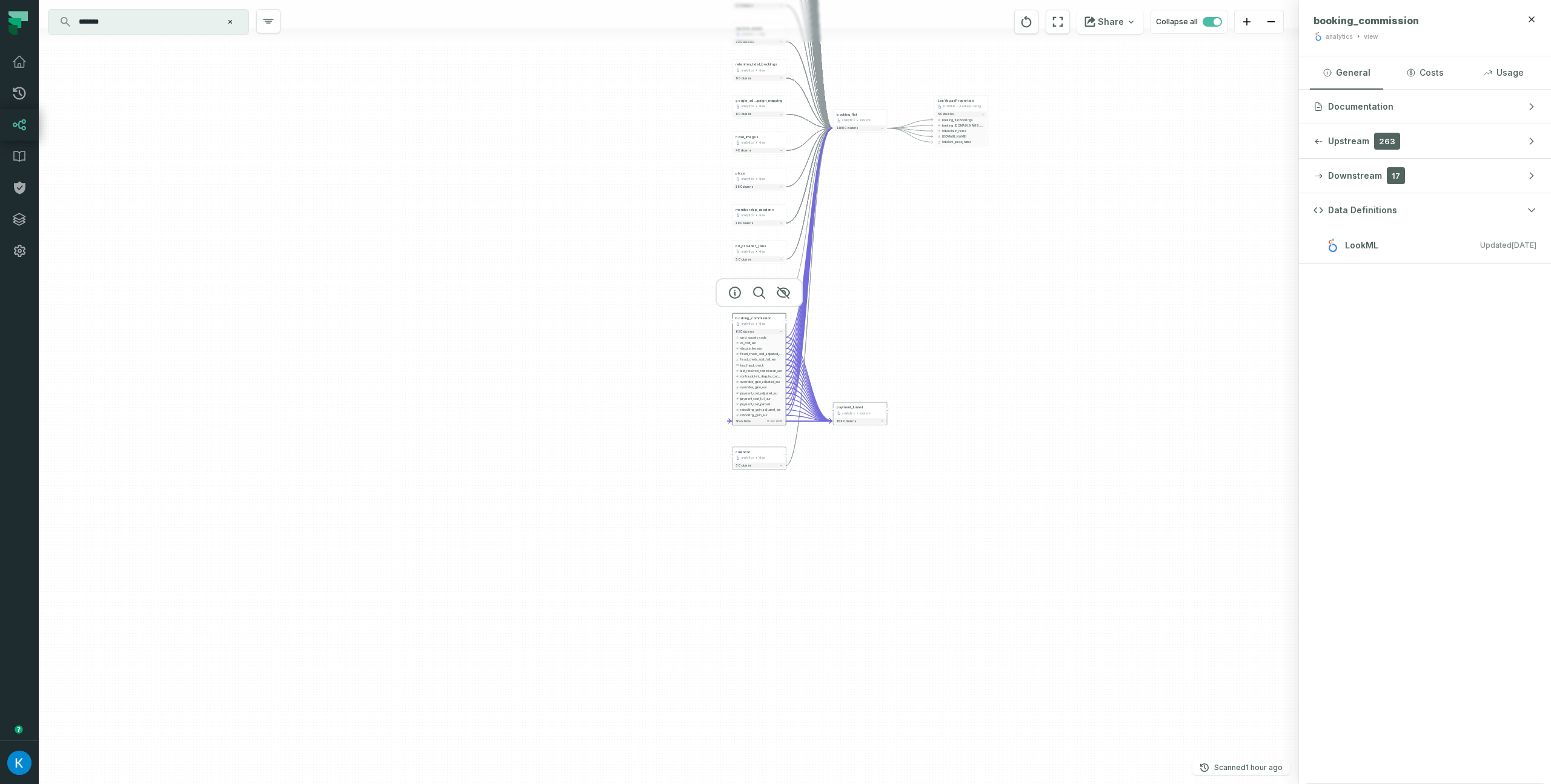
drag, startPoint x: 986, startPoint y: 436, endPoint x: 958, endPoint y: 336, distance: 103.8
click at [961, 336] on div "HOTEL_MAPPING CONTENT CONTENT_PROD + 4 columns + booking_flat analytics view + …" at bounding box center [669, 392] width 1260 height 784
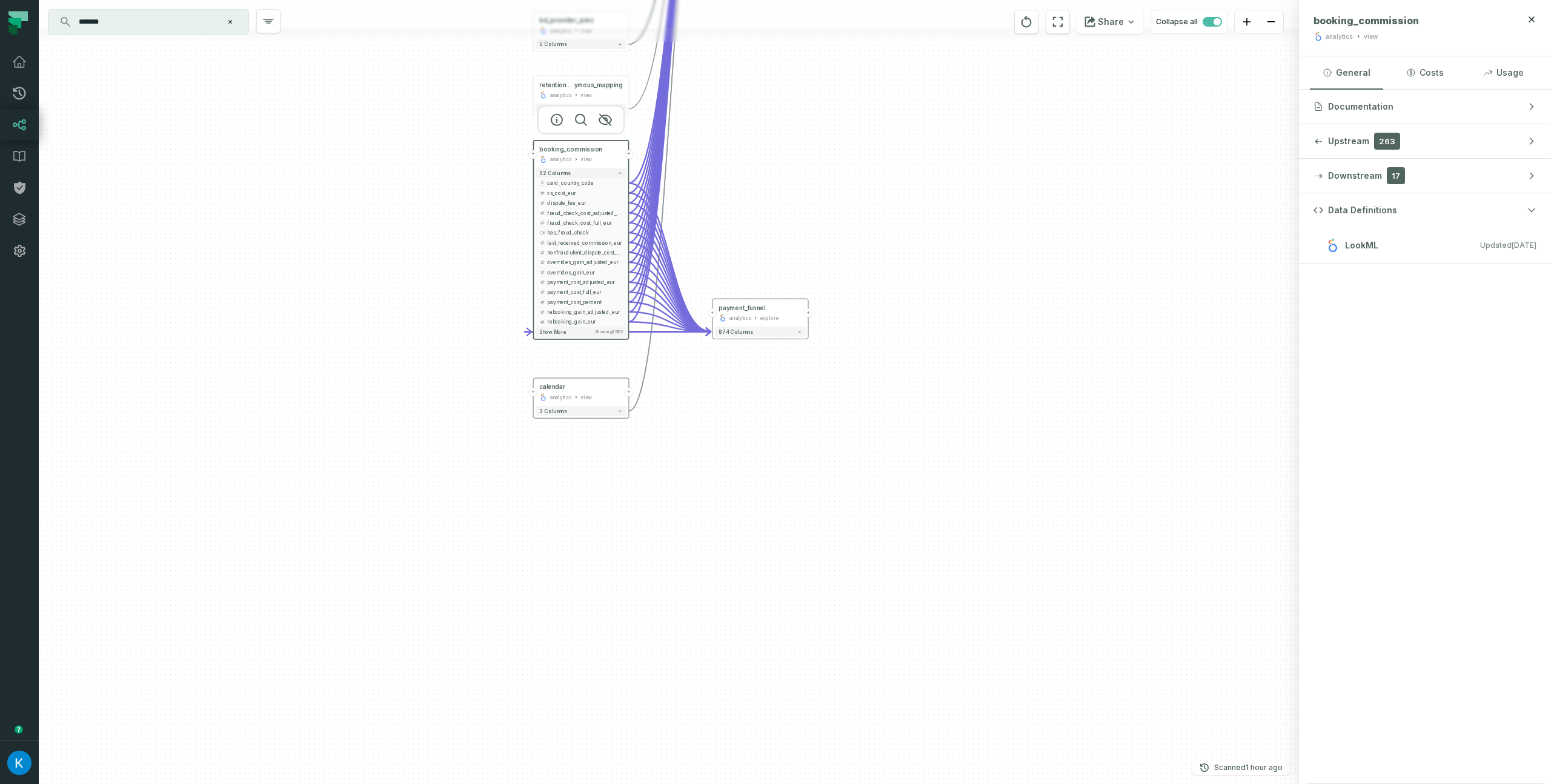
drag, startPoint x: 830, startPoint y: 318, endPoint x: 815, endPoint y: 233, distance: 86.3
click at [816, 229] on div "HOTEL_MAPPING CONTENT CONTENT_PROD + 4 columns + booking_flat analytics view + …" at bounding box center [669, 392] width 1260 height 784
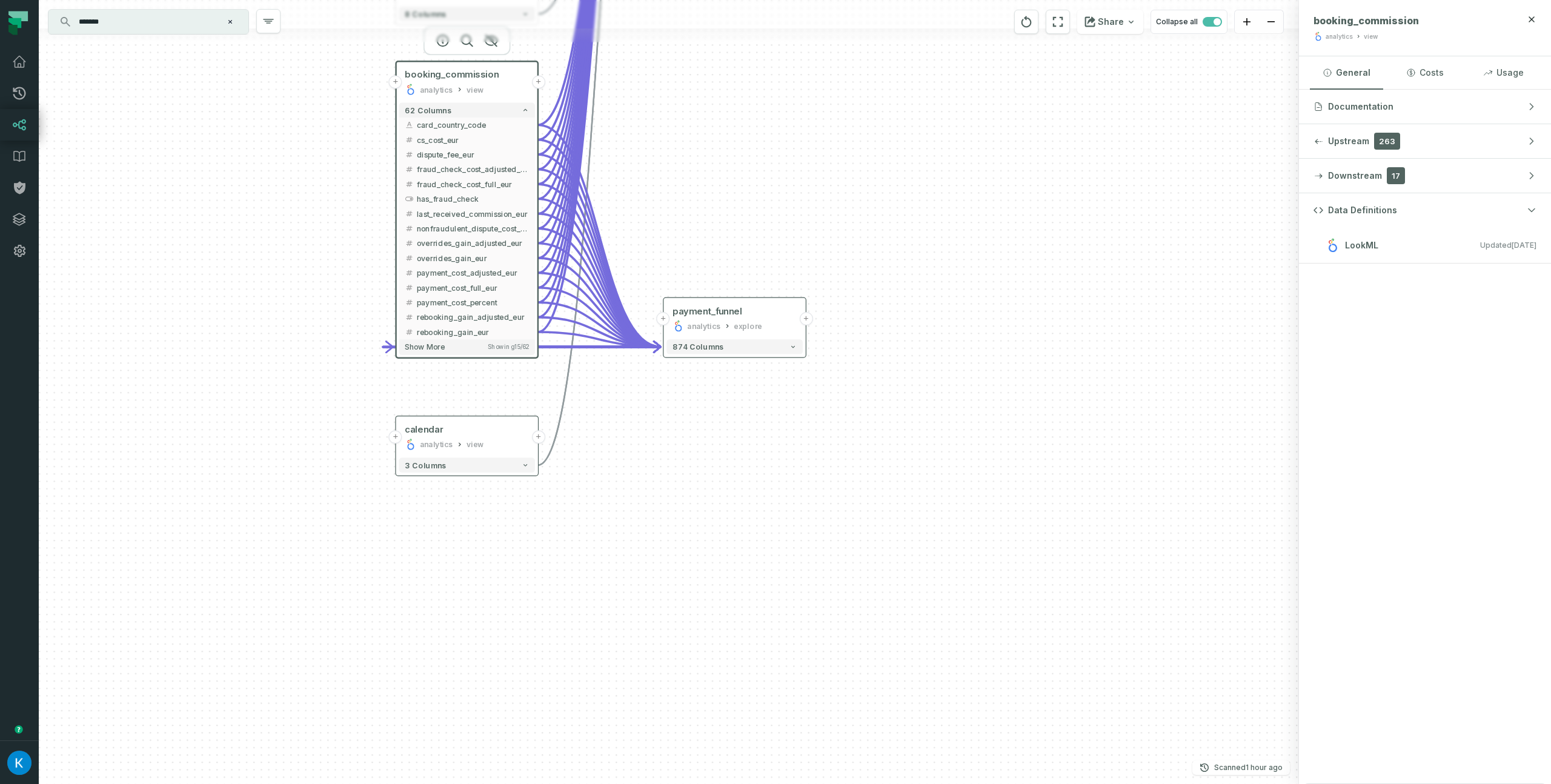
click at [698, 472] on div "HOTEL_MAPPING CONTENT CONTENT_PROD + 4 columns + booking_flat analytics view + …" at bounding box center [669, 392] width 1260 height 784
